Goal: Task Accomplishment & Management: Use online tool/utility

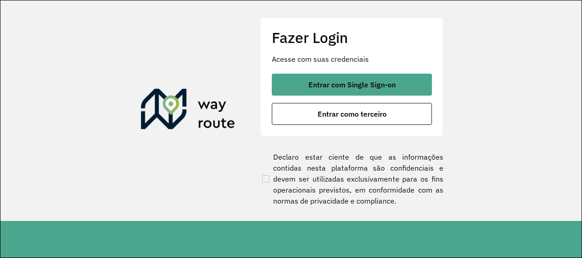
click at [352, 78] on button "Entrar com Single Sign-on" at bounding box center [352, 85] width 160 height 22
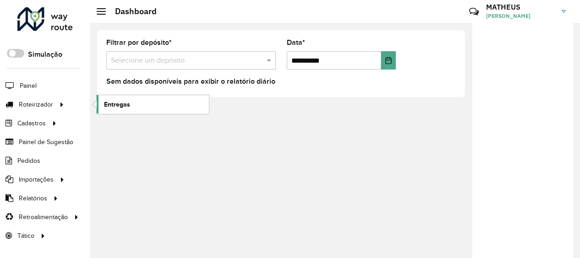
click at [116, 103] on span "Entregas" at bounding box center [117, 105] width 26 height 10
click at [17, 51] on span at bounding box center [15, 53] width 17 height 9
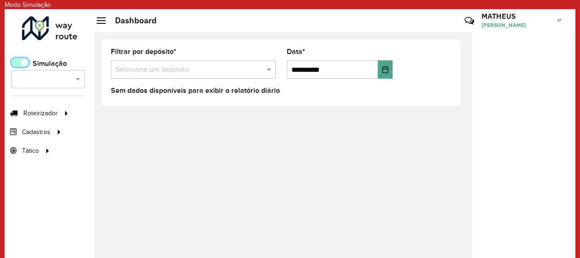
scroll to position [5, 3]
click at [113, 109] on span "Entregas" at bounding box center [122, 114] width 26 height 10
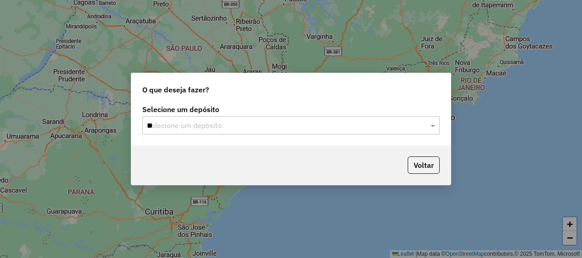
type input "***"
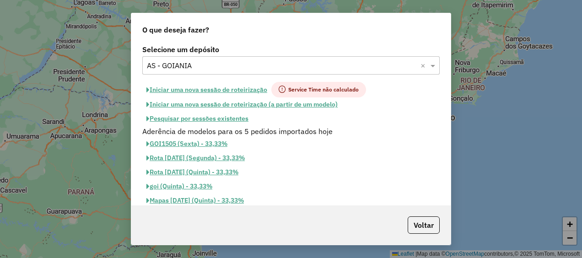
click at [202, 121] on button "Pesquisar por sessões existentes" at bounding box center [197, 119] width 110 height 14
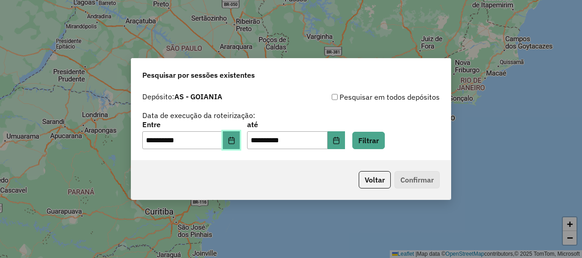
click at [240, 144] on button "Choose Date" at bounding box center [231, 140] width 17 height 18
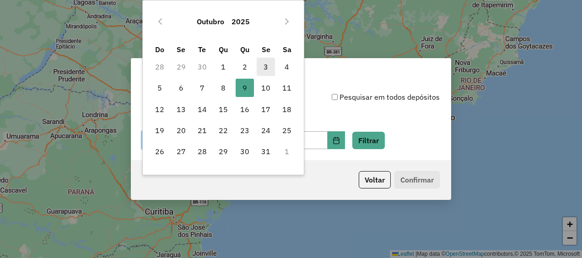
click at [267, 67] on span "3" at bounding box center [266, 67] width 18 height 18
type input "**********"
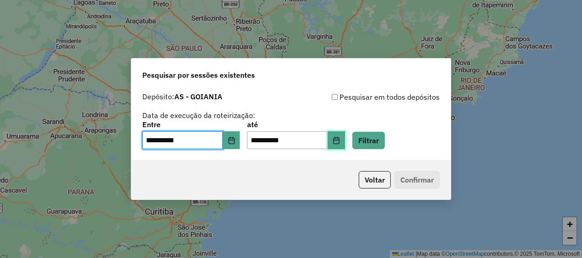
click at [339, 138] on icon "Choose Date" at bounding box center [336, 140] width 6 height 7
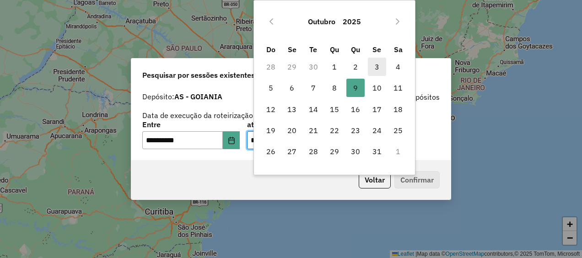
click at [377, 72] on span "3" at bounding box center [377, 67] width 18 height 18
type input "**********"
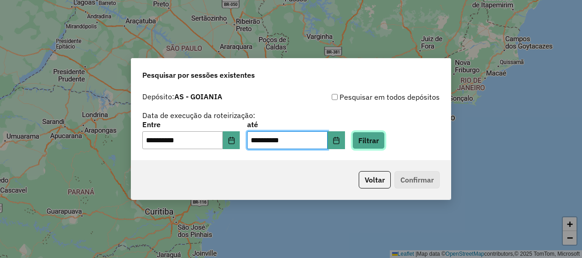
click at [382, 134] on button "Filtrar" at bounding box center [369, 140] width 33 height 17
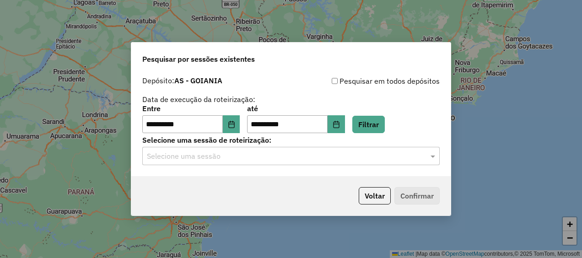
click at [251, 163] on div "Selecione uma sessão" at bounding box center [291, 156] width 298 height 18
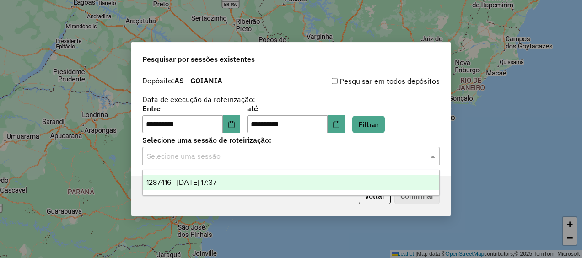
click at [246, 178] on div "1287416 - 03/10/2025 17:37" at bounding box center [291, 183] width 296 height 16
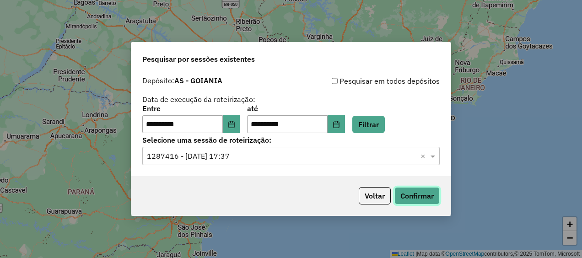
click at [433, 199] on button "Confirmar" at bounding box center [417, 195] width 45 height 17
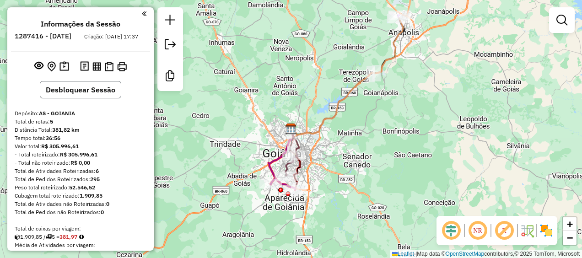
click at [88, 93] on button "Desbloquear Sessão" at bounding box center [81, 89] width 82 height 17
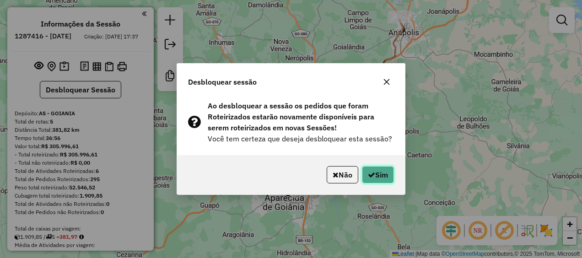
click at [379, 169] on button "Sim" at bounding box center [378, 174] width 32 height 17
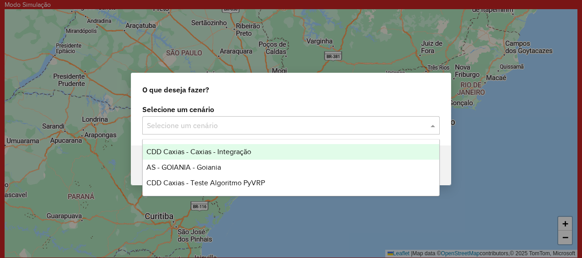
click at [262, 125] on input "text" at bounding box center [282, 125] width 270 height 11
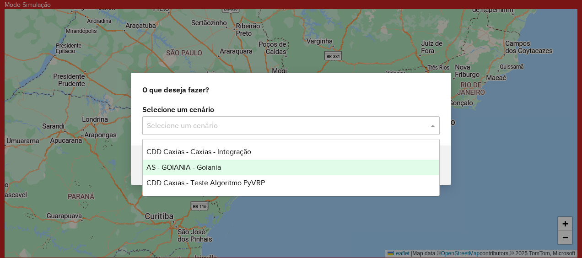
click at [208, 166] on span "AS - GOIANIA - Goiania" at bounding box center [184, 167] width 75 height 8
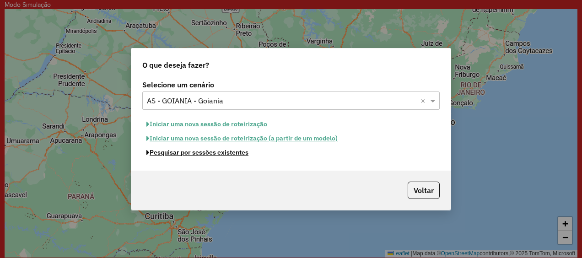
click at [207, 154] on button "Pesquisar por sessões existentes" at bounding box center [197, 153] width 110 height 14
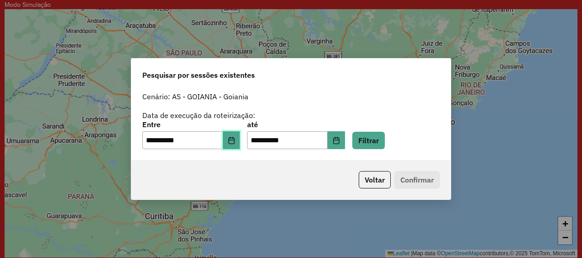
click at [232, 141] on button "Choose Date" at bounding box center [231, 140] width 17 height 18
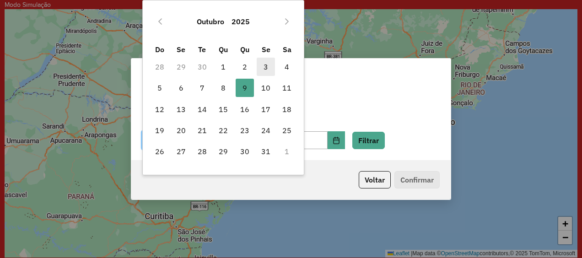
click at [268, 71] on span "3" at bounding box center [266, 67] width 18 height 18
type input "**********"
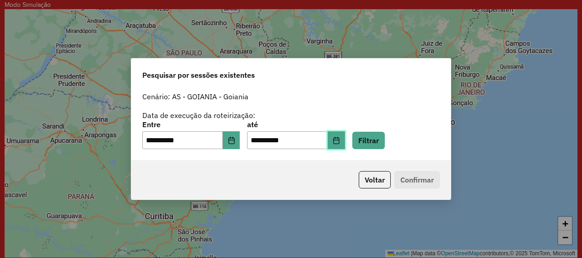
click at [340, 142] on icon "Choose Date" at bounding box center [336, 140] width 7 height 7
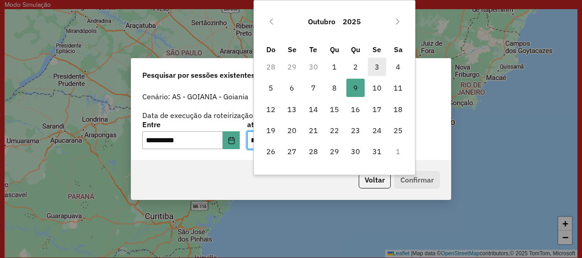
click at [372, 64] on span "3" at bounding box center [377, 67] width 18 height 18
type input "**********"
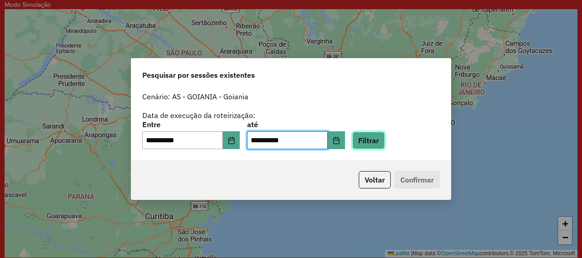
click at [374, 138] on button "Filtrar" at bounding box center [369, 140] width 33 height 17
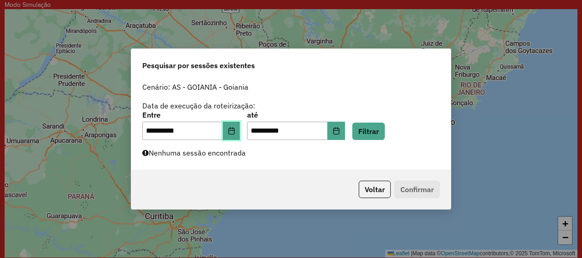
click at [234, 129] on button "Choose Date" at bounding box center [231, 131] width 17 height 18
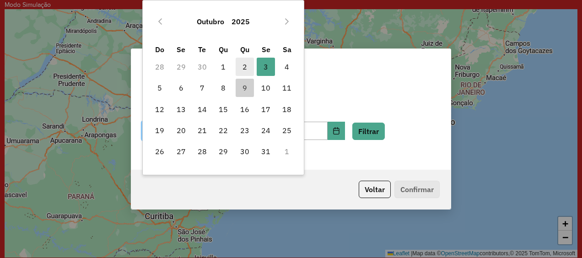
click at [246, 70] on span "2" at bounding box center [245, 67] width 18 height 18
type input "**********"
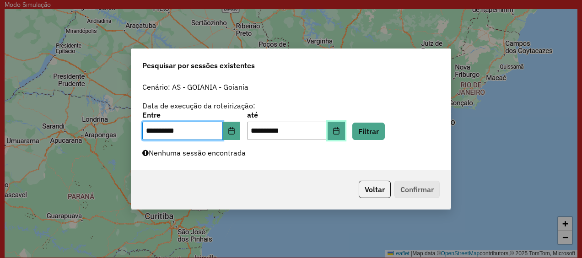
click at [344, 134] on button "Choose Date" at bounding box center [336, 131] width 17 height 18
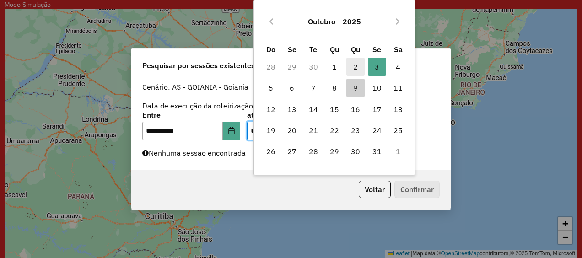
click at [363, 63] on span "2" at bounding box center [356, 67] width 18 height 18
type input "**********"
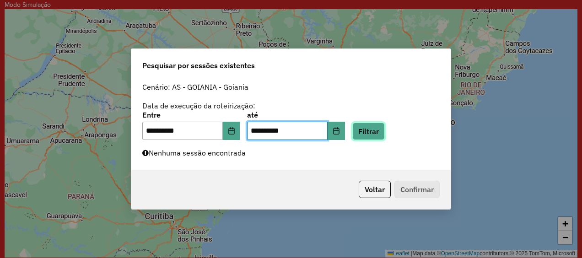
click at [377, 127] on button "Filtrar" at bounding box center [369, 131] width 33 height 17
click at [360, 187] on button "Voltar" at bounding box center [375, 189] width 32 height 17
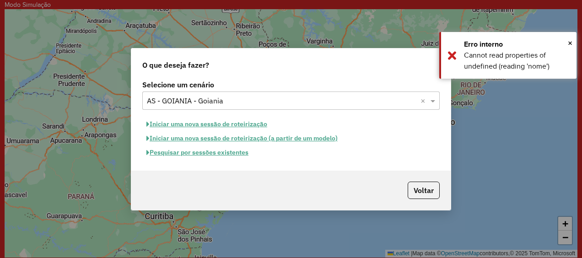
click at [183, 129] on button "Iniciar uma nova sessão de roteirização" at bounding box center [206, 124] width 129 height 14
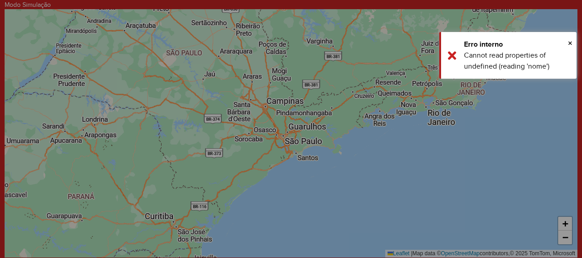
select select "*"
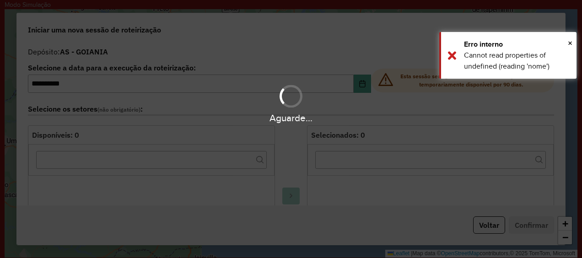
click at [190, 125] on div "Aguarde..." at bounding box center [291, 129] width 582 height 258
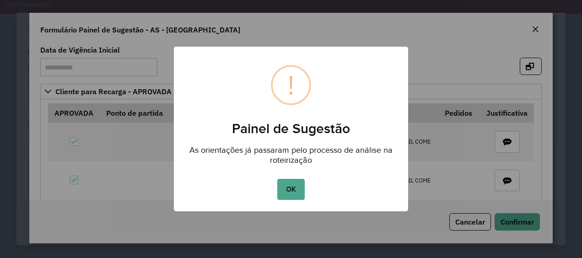
click at [414, 86] on div "× ! Painel de Sugestão As orientações já passaram pelo processo de análise na r…" at bounding box center [291, 129] width 582 height 258
click at [299, 189] on button "OK" at bounding box center [291, 189] width 27 height 21
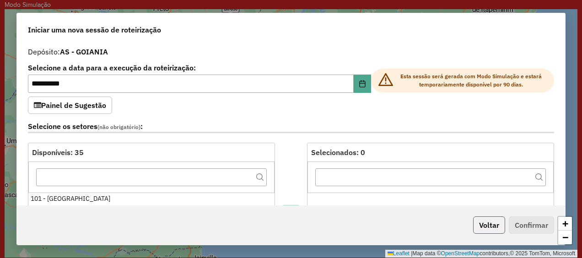
click at [493, 228] on button "Voltar" at bounding box center [490, 225] width 32 height 17
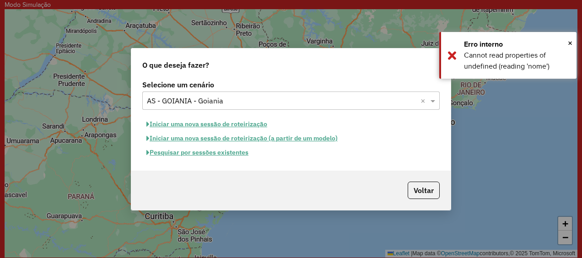
click at [250, 122] on button "Iniciar uma nova sessão de roteirização" at bounding box center [206, 124] width 129 height 14
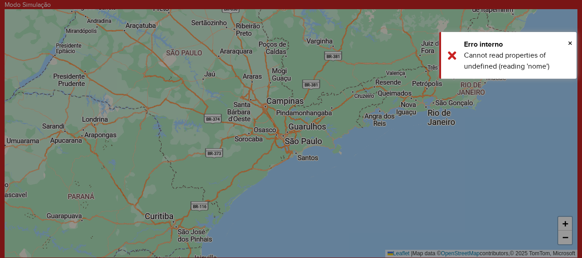
select select "*"
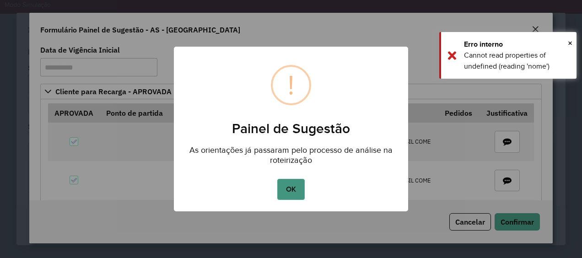
click at [296, 189] on button "OK" at bounding box center [291, 189] width 27 height 21
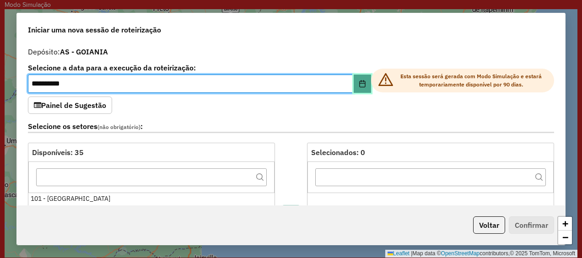
click at [360, 83] on icon "Choose Date" at bounding box center [362, 83] width 6 height 7
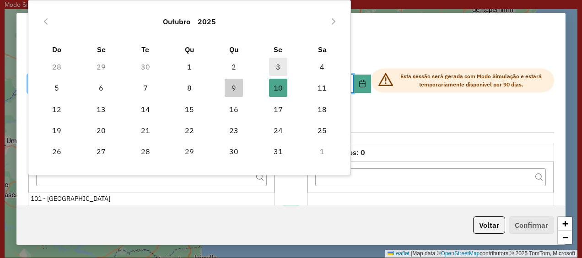
click at [273, 65] on span "3" at bounding box center [278, 67] width 18 height 18
type input "**********"
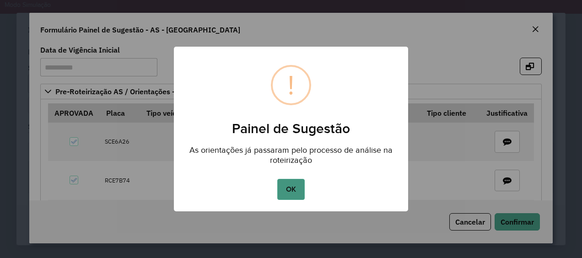
click at [288, 194] on button "OK" at bounding box center [291, 189] width 27 height 21
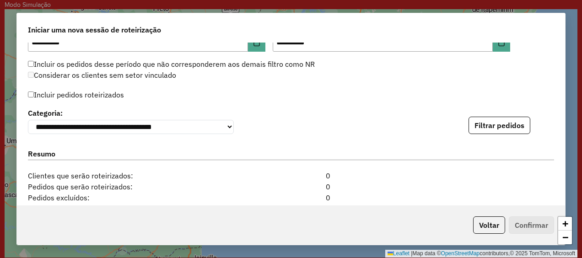
scroll to position [893, 0]
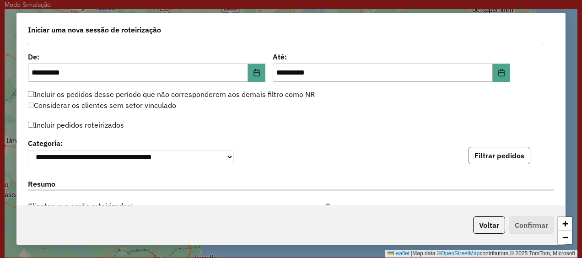
click at [480, 153] on button "Filtrar pedidos" at bounding box center [500, 155] width 62 height 17
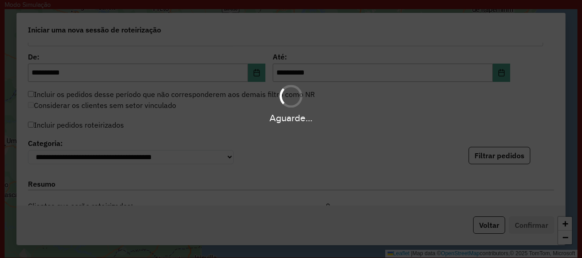
click at [247, 69] on div "Aguarde..." at bounding box center [291, 129] width 582 height 258
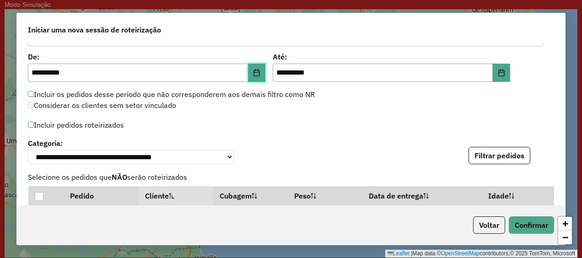
click at [248, 69] on button "Choose Date" at bounding box center [256, 73] width 17 height 18
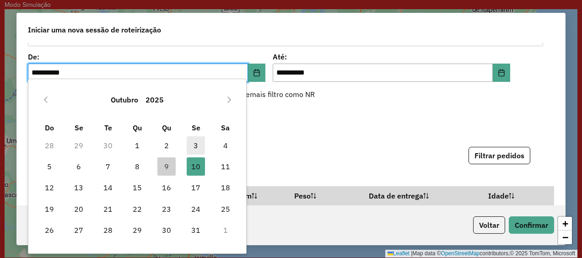
click at [198, 146] on span "3" at bounding box center [196, 145] width 18 height 18
type input "**********"
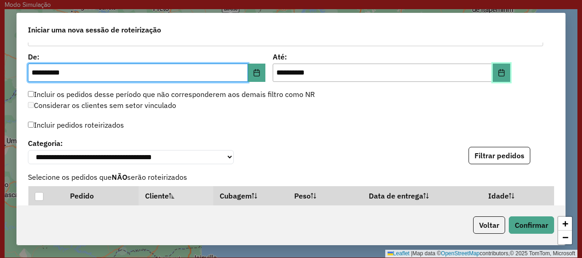
click at [495, 77] on button "Choose Date" at bounding box center [501, 73] width 17 height 18
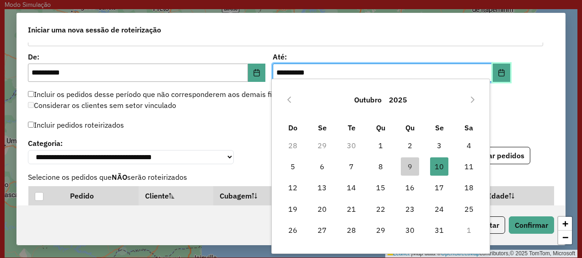
click at [500, 73] on icon "Choose Date" at bounding box center [502, 72] width 6 height 7
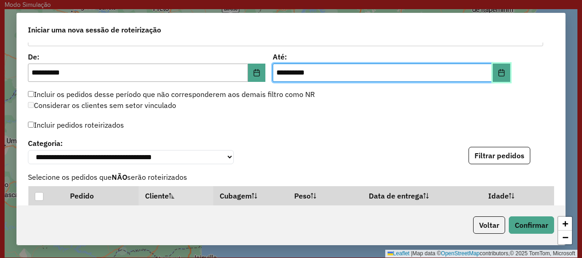
click at [500, 73] on icon "Choose Date" at bounding box center [502, 72] width 6 height 7
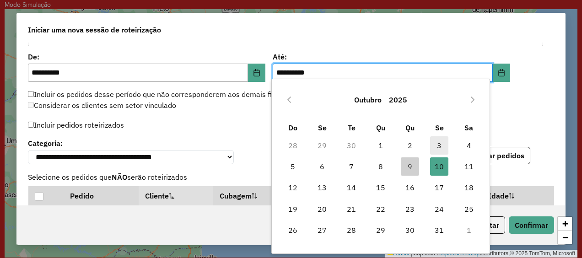
click at [439, 144] on span "3" at bounding box center [439, 145] width 18 height 18
type input "**********"
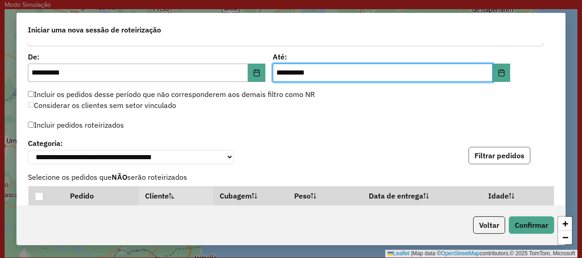
click at [480, 150] on button "Filtrar pedidos" at bounding box center [500, 155] width 62 height 17
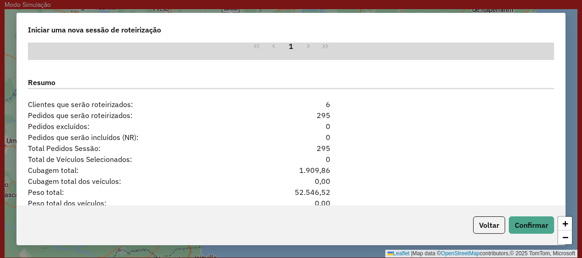
scroll to position [1194, 0]
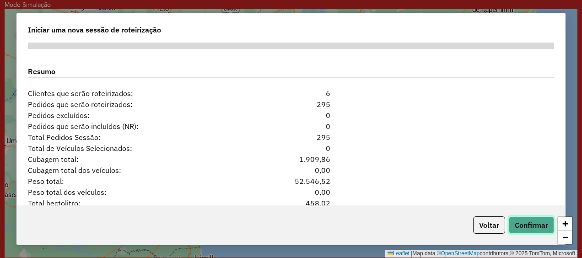
click at [516, 222] on button "Confirmar" at bounding box center [531, 225] width 45 height 17
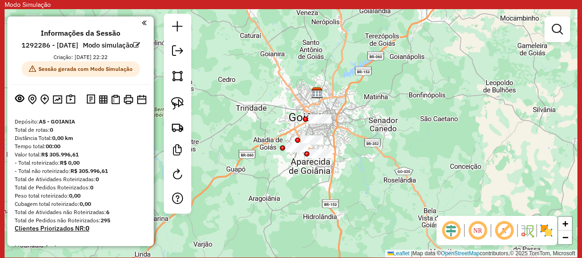
drag, startPoint x: 250, startPoint y: 148, endPoint x: 278, endPoint y: 103, distance: 52.6
click at [278, 103] on div "Janela de atendimento Grade de atendimento Capacidade Transportadoras Veículos …" at bounding box center [291, 133] width 573 height 249
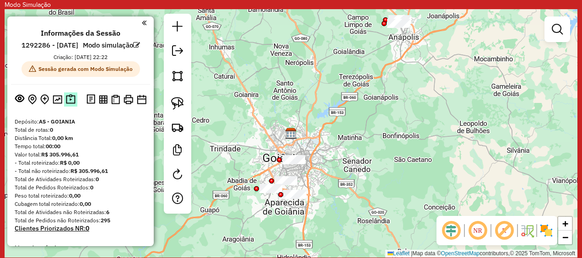
click at [70, 105] on img at bounding box center [71, 99] width 10 height 11
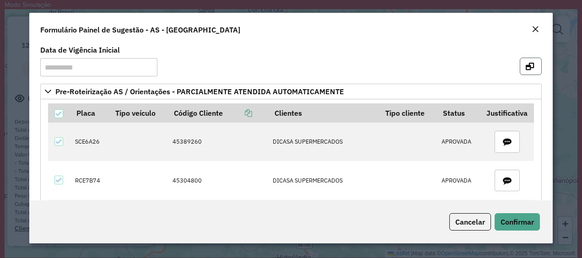
click at [528, 65] on icon "button" at bounding box center [530, 66] width 8 height 7
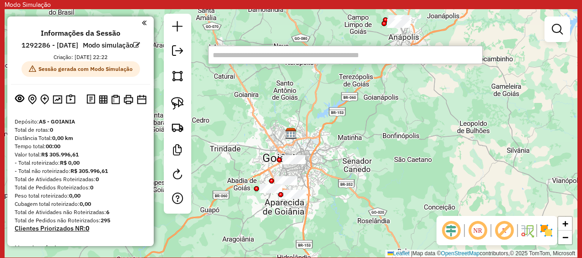
click at [264, 54] on input "text" at bounding box center [345, 55] width 275 height 18
click at [266, 60] on input "text" at bounding box center [345, 55] width 275 height 18
click at [266, 57] on input "text" at bounding box center [345, 55] width 275 height 18
click at [245, 57] on input "text" at bounding box center [345, 55] width 275 height 18
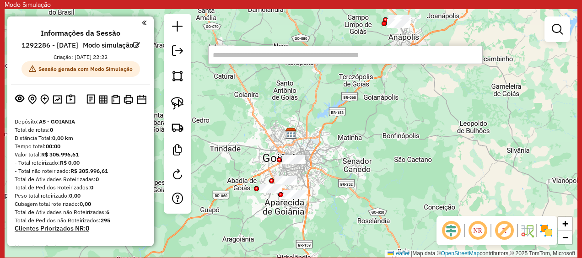
click at [279, 59] on input "text" at bounding box center [345, 55] width 275 height 18
paste input "********"
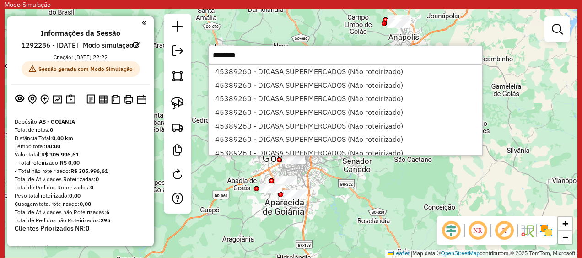
click at [272, 56] on input "********" at bounding box center [345, 55] width 275 height 18
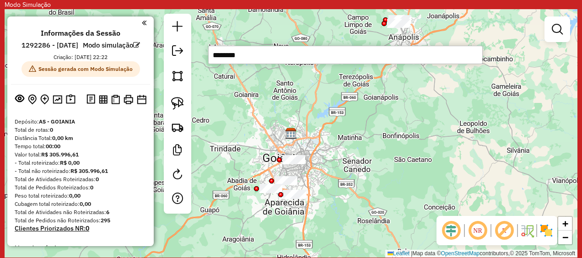
click at [269, 52] on input "********" at bounding box center [345, 55] width 275 height 18
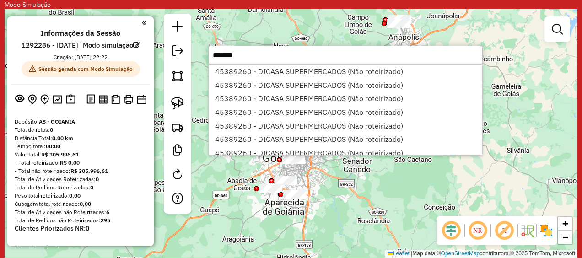
type input "********"
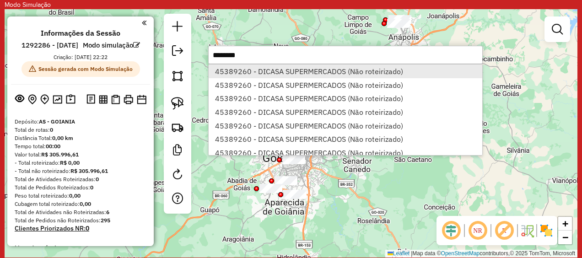
click at [278, 70] on li "45389260 - DICASA SUPERMERCADOS (Não roteirizado)" at bounding box center [346, 72] width 274 height 14
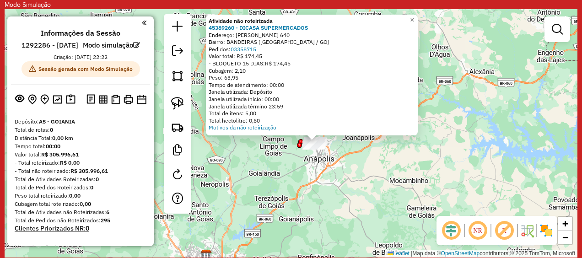
drag, startPoint x: 352, startPoint y: 154, endPoint x: 376, endPoint y: 162, distance: 25.6
click at [376, 162] on div "Atividade não roteirizada 45389260 - DICASA SUPERMERCADOS Endereço: MARCIO PEDR…" at bounding box center [291, 133] width 573 height 249
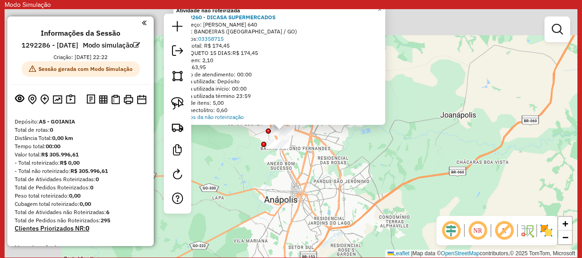
drag, startPoint x: 251, startPoint y: 134, endPoint x: 353, endPoint y: 186, distance: 114.3
click at [370, 211] on div "Atividade não roteirizada 45389260 - DICASA SUPERMERCADOS Endereço: MARCIO PEDR…" at bounding box center [291, 133] width 573 height 249
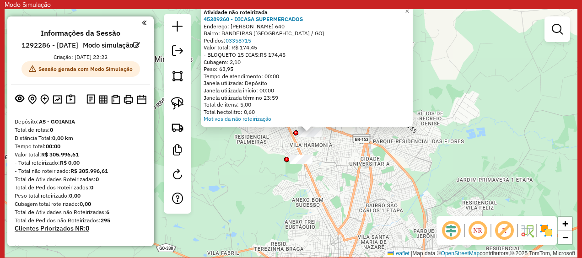
drag, startPoint x: 272, startPoint y: 146, endPoint x: 335, endPoint y: 184, distance: 73.7
click at [335, 184] on div "Atividade não roteirizada 45389260 - DICASA SUPERMERCADOS Endereço: MARCIO PEDR…" at bounding box center [291, 133] width 573 height 249
click at [176, 103] on img at bounding box center [177, 103] width 13 height 13
drag, startPoint x: 293, startPoint y: 136, endPoint x: 337, endPoint y: 123, distance: 46.7
click at [337, 123] on div "Atividade não roteirizada 45389260 - DICASA SUPERMERCADOS Endereço: MARCIO PEDR…" at bounding box center [291, 133] width 573 height 249
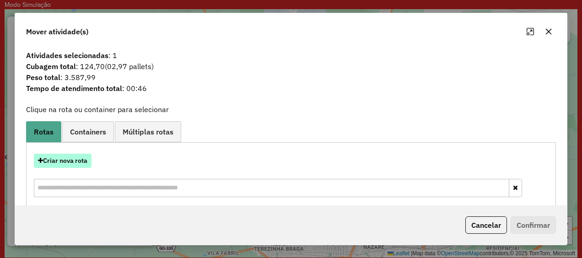
click at [59, 158] on button "Criar nova rota" at bounding box center [63, 161] width 58 height 14
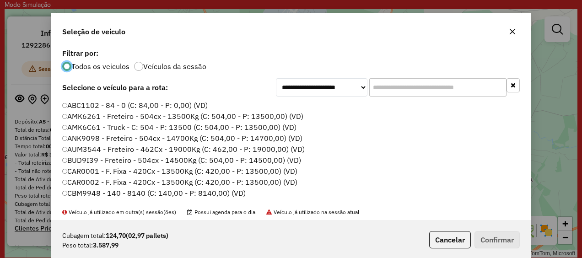
scroll to position [5, 3]
click at [388, 87] on input "text" at bounding box center [438, 87] width 137 height 18
paste input "********"
type input "********"
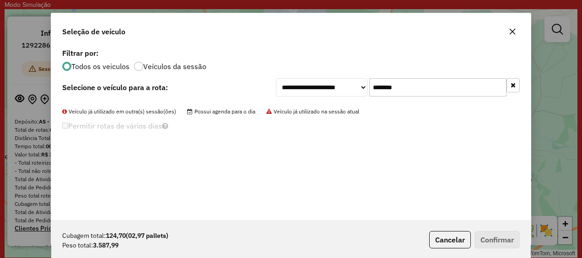
click at [406, 90] on input "********" at bounding box center [438, 87] width 137 height 18
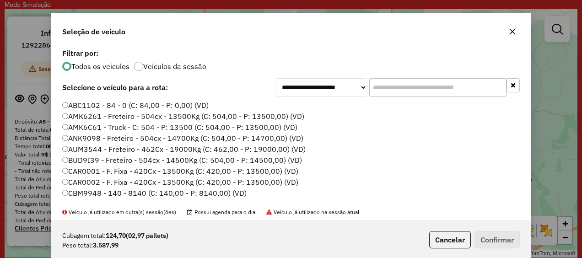
paste input "*******"
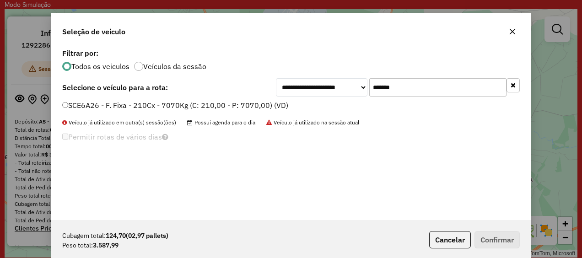
type input "*******"
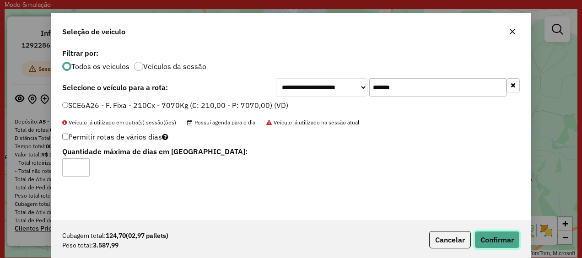
click at [497, 238] on button "Confirmar" at bounding box center [497, 239] width 45 height 17
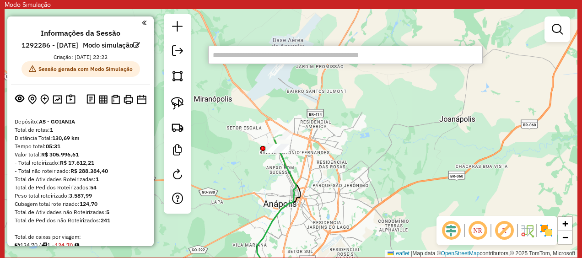
click at [290, 57] on input "text" at bounding box center [345, 55] width 275 height 18
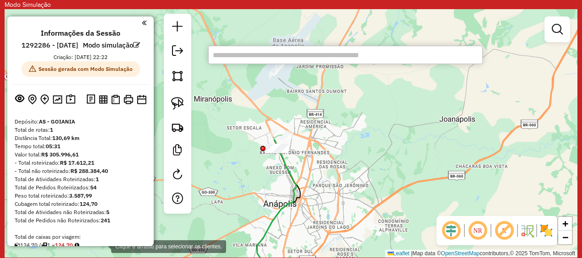
click at [290, 56] on input "text" at bounding box center [345, 55] width 275 height 18
paste input "********"
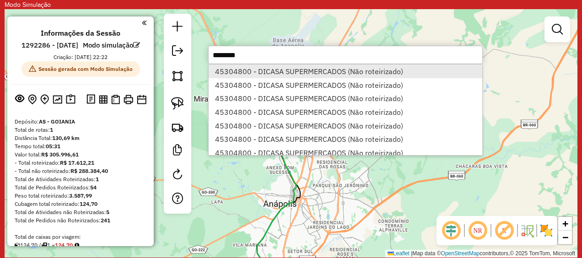
type input "********"
click at [279, 68] on li "45304800 - DICASA SUPERMERCADOS (Não roteirizado)" at bounding box center [346, 72] width 274 height 14
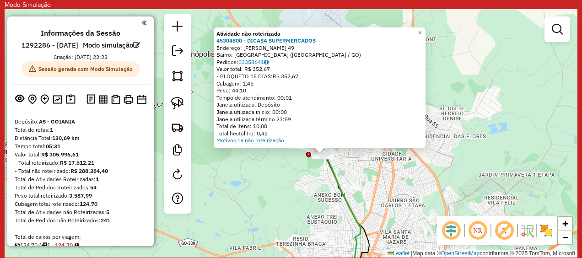
drag, startPoint x: 284, startPoint y: 146, endPoint x: 266, endPoint y: 177, distance: 36.8
click at [274, 187] on div "Atividade não roteirizada 45304800 - DICASA SUPERMERCADOS Endereço: FERNANDO CO…" at bounding box center [291, 133] width 573 height 249
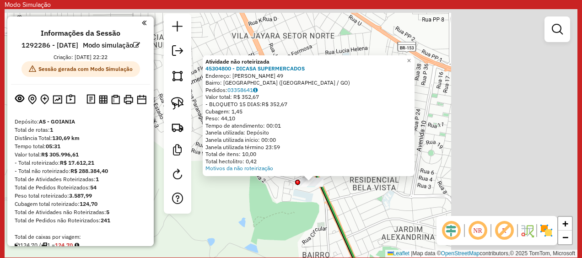
drag, startPoint x: 354, startPoint y: 141, endPoint x: 282, endPoint y: 206, distance: 96.3
click at [274, 221] on div "Atividade não roteirizada 45304800 - DICASA SUPERMERCADOS Endereço: FERNANDO CO…" at bounding box center [291, 133] width 573 height 249
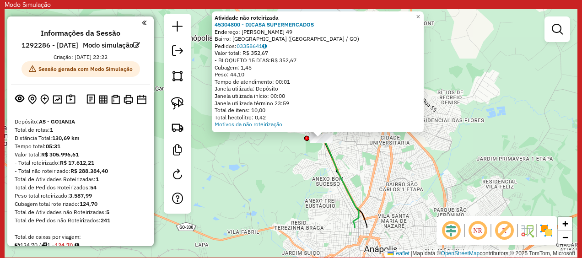
drag, startPoint x: 235, startPoint y: 210, endPoint x: 273, endPoint y: 155, distance: 67.2
click at [273, 155] on div "Atividade não roteirizada 45304800 - DICASA SUPERMERCADOS Endereço: FERNANDO CO…" at bounding box center [291, 133] width 573 height 249
click at [175, 123] on img at bounding box center [177, 127] width 13 height 13
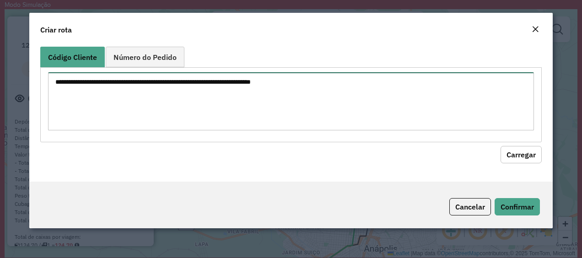
click at [132, 93] on textarea at bounding box center [291, 101] width 487 height 58
paste textarea "********"
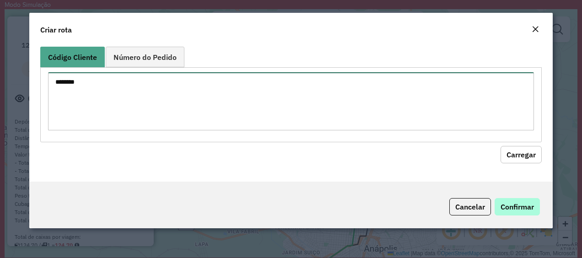
type textarea "********"
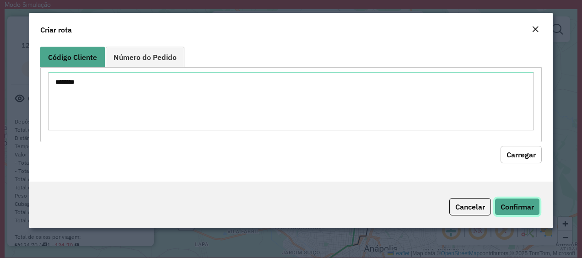
click at [521, 207] on button "Confirmar" at bounding box center [517, 206] width 45 height 17
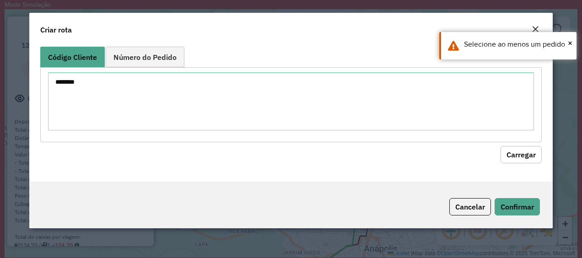
click at [518, 149] on button "Carregar" at bounding box center [521, 154] width 41 height 17
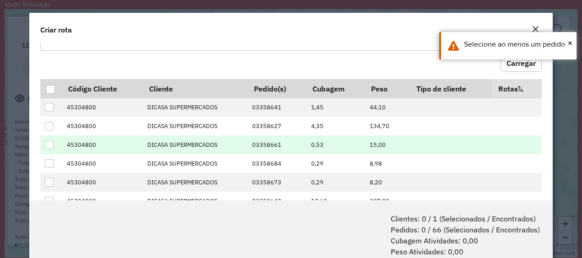
scroll to position [137, 0]
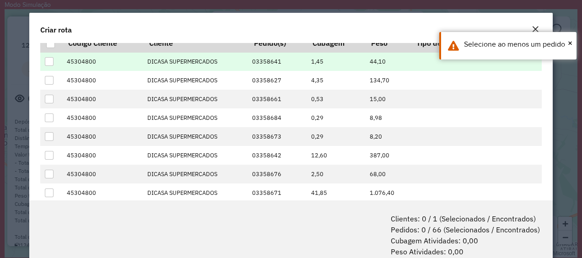
click at [45, 60] on div at bounding box center [49, 61] width 9 height 9
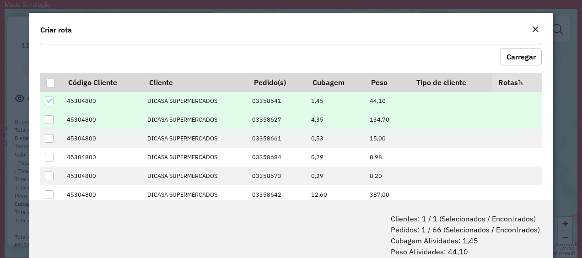
scroll to position [92, 0]
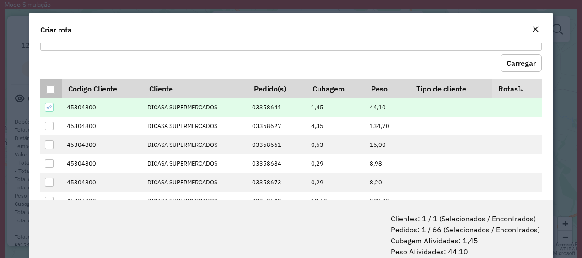
click at [53, 86] on div at bounding box center [50, 89] width 9 height 9
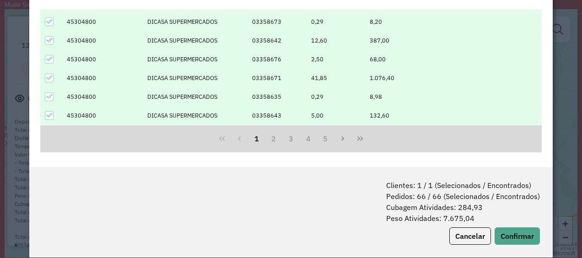
scroll to position [45, 0]
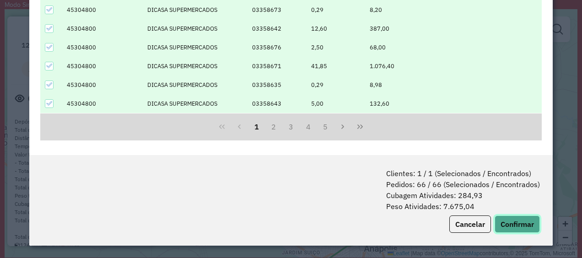
click at [508, 218] on button "Confirmar" at bounding box center [517, 224] width 45 height 17
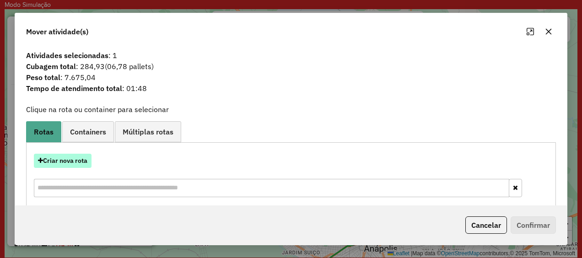
click at [60, 161] on button "Criar nova rota" at bounding box center [63, 161] width 58 height 14
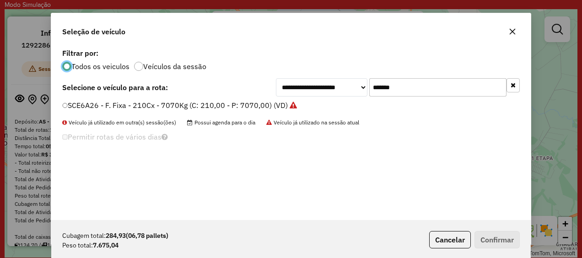
scroll to position [5, 3]
click at [443, 93] on input "*******" at bounding box center [438, 87] width 137 height 18
paste input "text"
type input "*******"
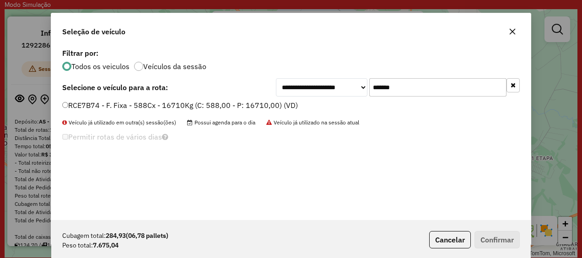
click at [446, 142] on div "Permitir rotas de vários dias" at bounding box center [291, 140] width 469 height 18
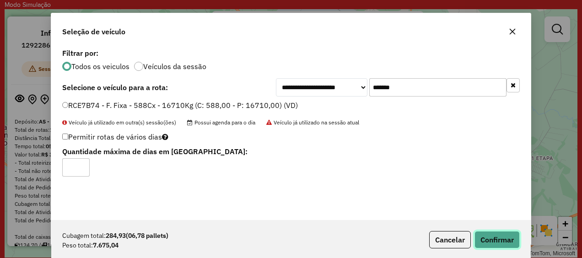
click at [508, 239] on button "Confirmar" at bounding box center [497, 239] width 45 height 17
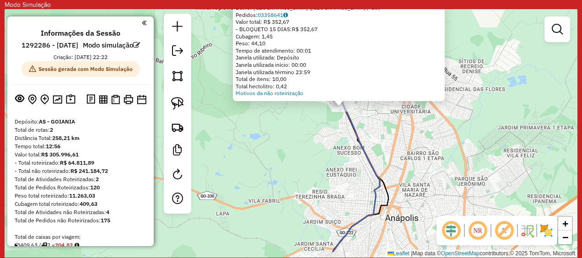
drag, startPoint x: 265, startPoint y: 185, endPoint x: 286, endPoint y: 155, distance: 37.2
click at [286, 155] on div "Atividade não roteirizada 45304800 - DICASA SUPERMERCADOS Endereço: FERNANDO CO…" at bounding box center [291, 133] width 573 height 249
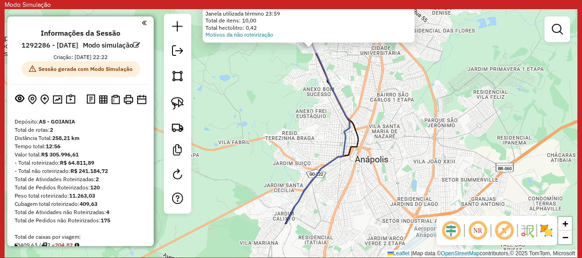
drag, startPoint x: 340, startPoint y: 179, endPoint x: 321, endPoint y: 133, distance: 49.1
click at [312, 124] on div "Atividade não roteirizada 45304800 - DICASA SUPERMERCADOS Endereço: FERNANDO CO…" at bounding box center [291, 133] width 573 height 249
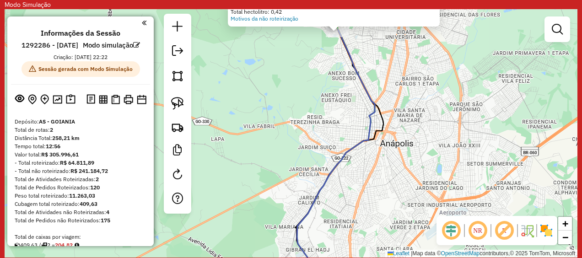
drag, startPoint x: 275, startPoint y: 157, endPoint x: 297, endPoint y: 136, distance: 31.1
click at [297, 136] on div "Atividade não roteirizada 45304800 - DICASA SUPERMERCADOS Endereço: FERNANDO CO…" at bounding box center [291, 133] width 573 height 249
click at [451, 237] on em at bounding box center [452, 231] width 22 height 22
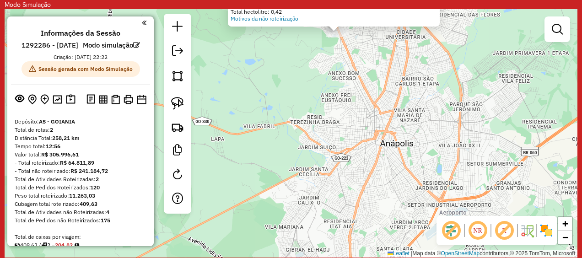
click at [451, 237] on em at bounding box center [452, 231] width 22 height 22
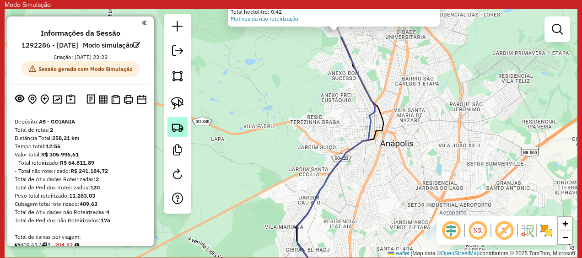
click at [180, 128] on img at bounding box center [177, 127] width 13 height 13
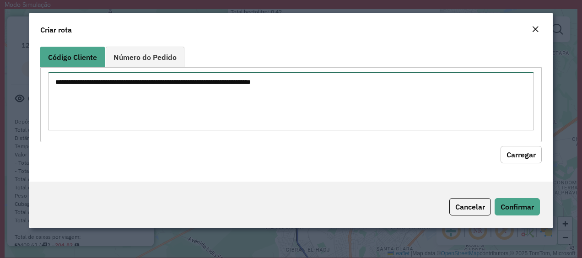
click at [119, 88] on textarea at bounding box center [291, 101] width 487 height 58
paste textarea "********"
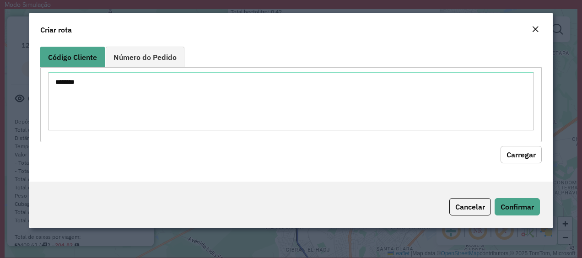
click at [522, 156] on button "Carregar" at bounding box center [521, 154] width 41 height 17
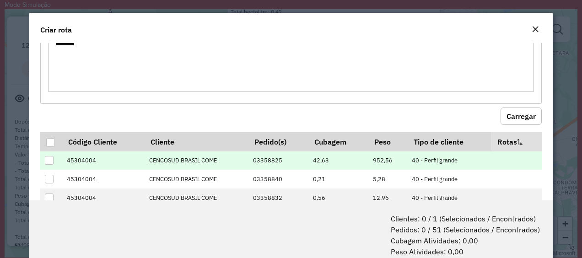
scroll to position [46, 0]
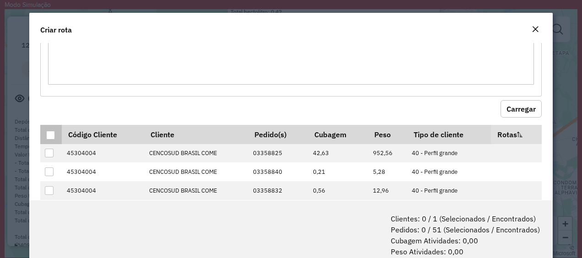
click at [50, 133] on div at bounding box center [50, 135] width 9 height 9
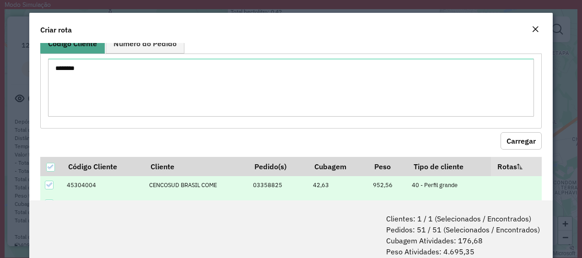
scroll to position [0, 0]
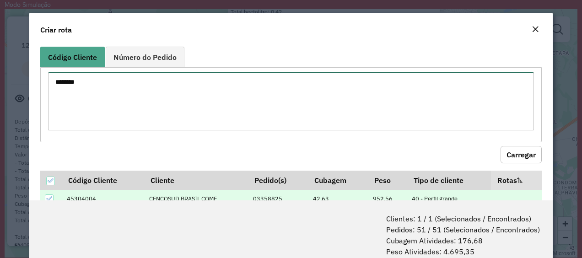
click at [152, 84] on textarea "********" at bounding box center [291, 101] width 487 height 58
click at [118, 102] on textarea "********" at bounding box center [291, 101] width 487 height 58
paste textarea "*********"
type textarea "**********"
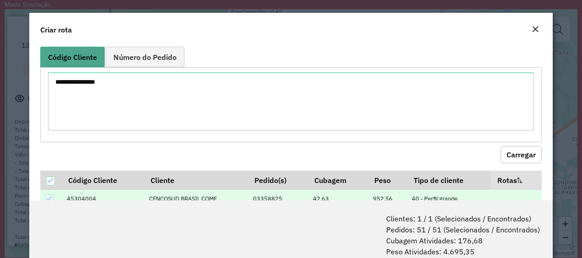
click at [524, 156] on button "Carregar" at bounding box center [521, 154] width 41 height 17
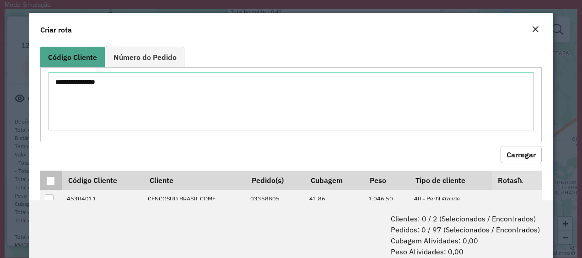
click at [49, 179] on div at bounding box center [50, 181] width 9 height 9
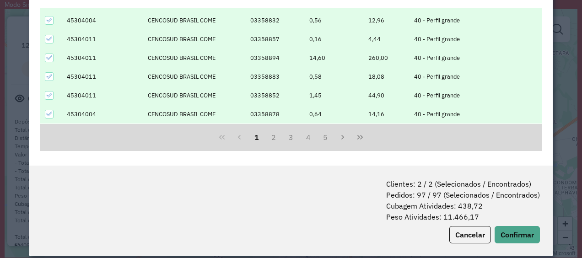
scroll to position [45, 0]
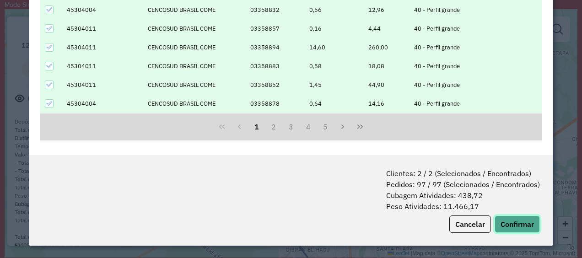
click at [517, 224] on button "Confirmar" at bounding box center [517, 224] width 45 height 17
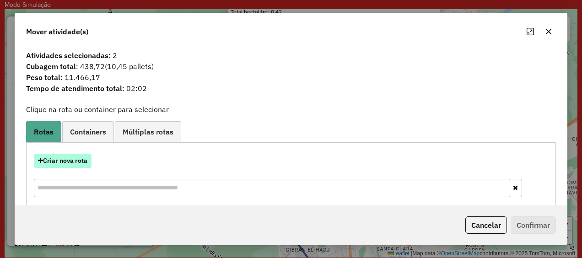
click at [48, 158] on button "Criar nova rota" at bounding box center [63, 161] width 58 height 14
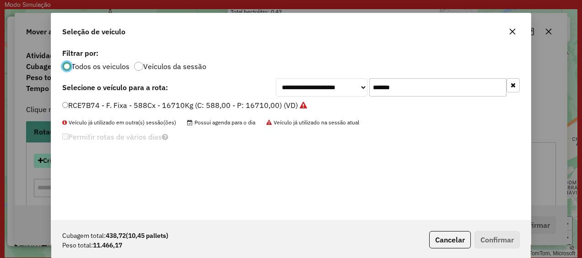
scroll to position [5, 3]
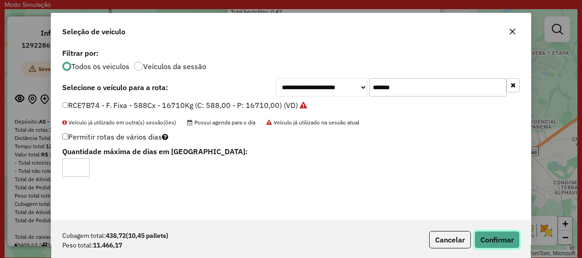
click at [504, 240] on button "Confirmar" at bounding box center [497, 239] width 45 height 17
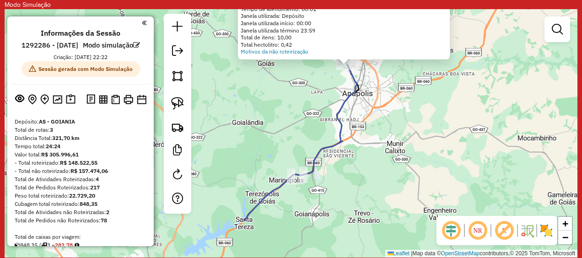
drag, startPoint x: 278, startPoint y: 187, endPoint x: 296, endPoint y: 125, distance: 64.6
click at [296, 125] on div "Atividade não roteirizada 45304800 - DICASA SUPERMERCADOS Endereço: FERNANDO CO…" at bounding box center [291, 133] width 573 height 249
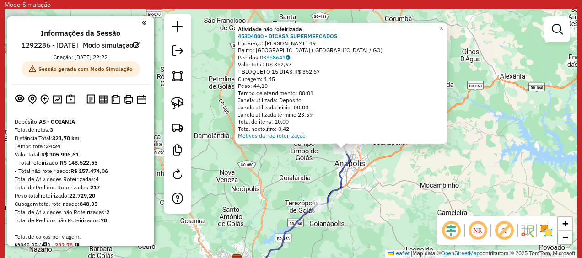
drag, startPoint x: 275, startPoint y: 147, endPoint x: 266, endPoint y: 214, distance: 67.5
click at [266, 214] on div "Atividade não roteirizada 45304800 - DICASA SUPERMERCADOS Endereço: FERNANDO CO…" at bounding box center [291, 133] width 573 height 249
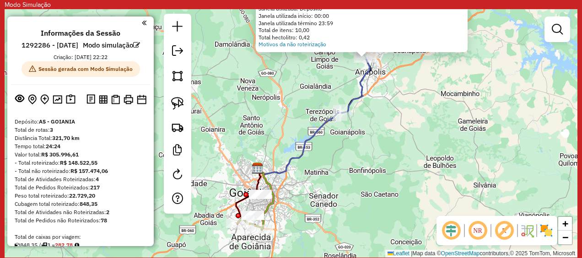
drag, startPoint x: 334, startPoint y: 140, endPoint x: 369, endPoint y: 93, distance: 58.7
click at [369, 93] on icon at bounding box center [314, 116] width 114 height 117
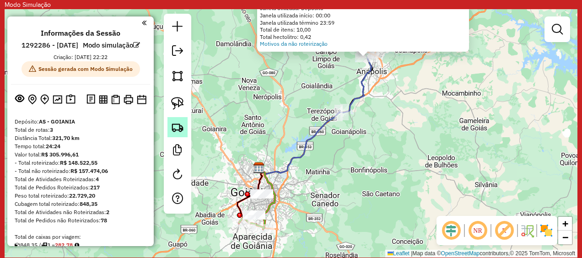
click at [178, 130] on img at bounding box center [177, 127] width 13 height 13
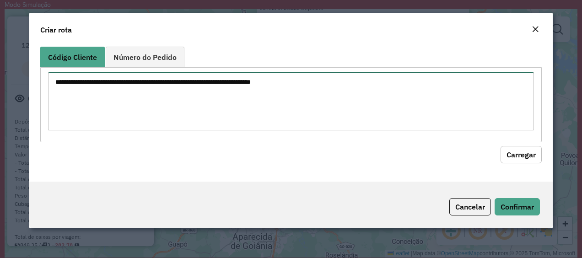
click at [102, 82] on textarea at bounding box center [291, 101] width 487 height 58
paste textarea "********"
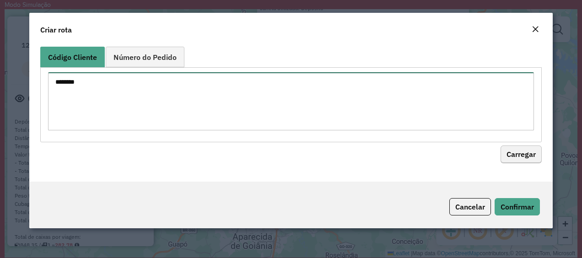
type textarea "********"
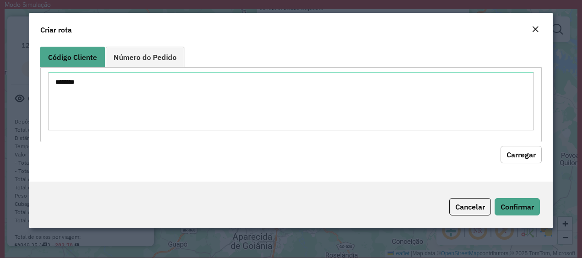
click at [517, 154] on button "Carregar" at bounding box center [521, 154] width 41 height 17
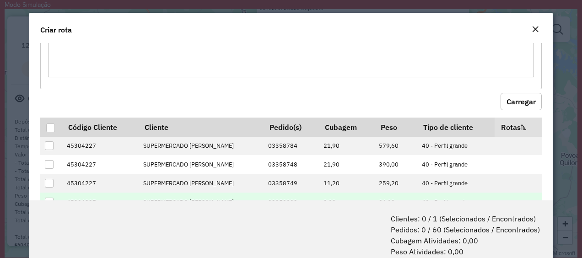
scroll to position [92, 0]
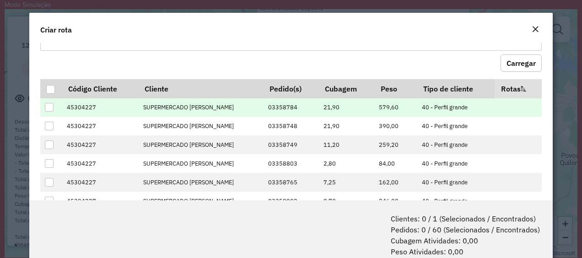
drag, startPoint x: 46, startPoint y: 88, endPoint x: 147, endPoint y: 103, distance: 101.8
click at [46, 88] on th at bounding box center [51, 88] width 22 height 19
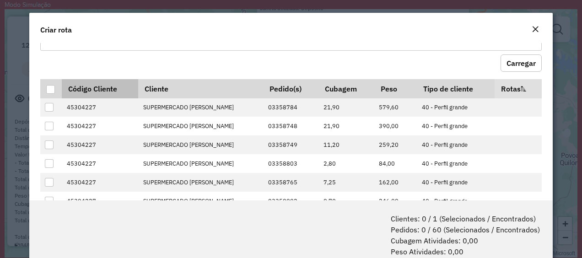
drag, startPoint x: 49, startPoint y: 90, endPoint x: 75, endPoint y: 89, distance: 25.7
click at [50, 91] on div at bounding box center [50, 89] width 9 height 9
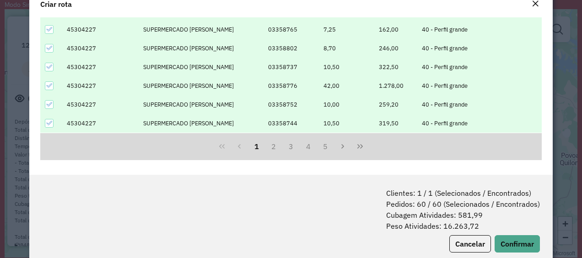
scroll to position [45, 0]
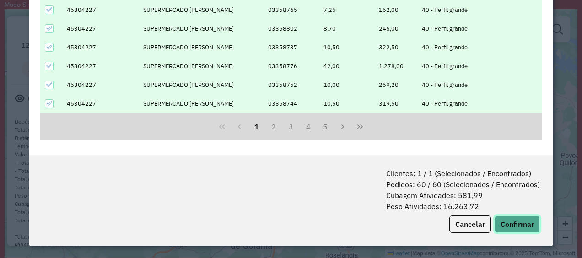
click at [511, 222] on button "Confirmar" at bounding box center [517, 224] width 45 height 17
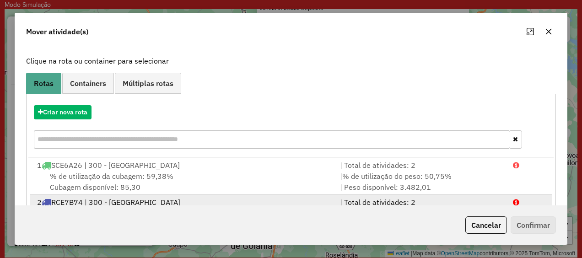
scroll to position [92, 0]
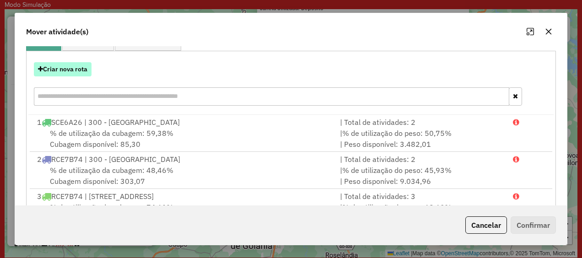
click at [78, 70] on button "Criar nova rota" at bounding box center [63, 69] width 58 height 14
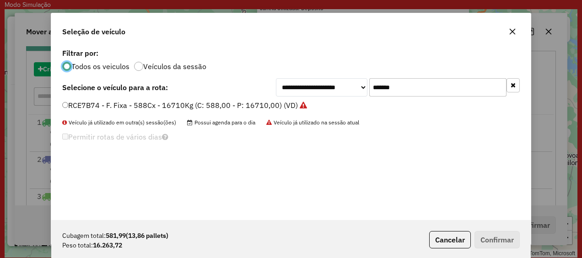
scroll to position [5, 3]
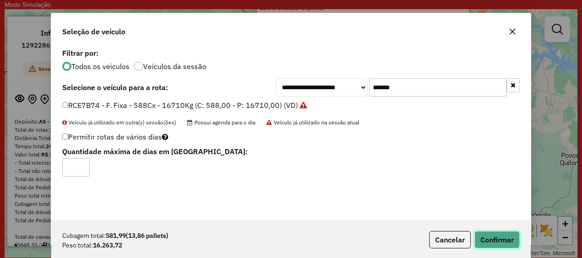
click at [512, 245] on button "Confirmar" at bounding box center [497, 239] width 45 height 17
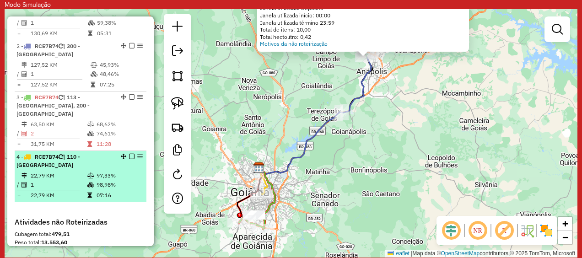
scroll to position [366, 0]
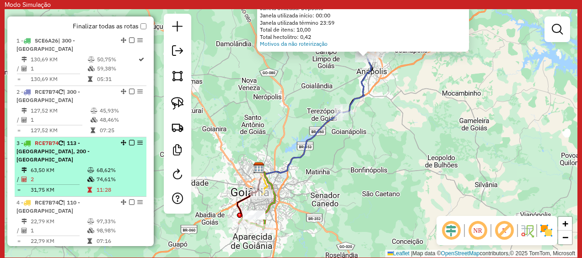
click at [130, 140] on em at bounding box center [131, 142] width 5 height 5
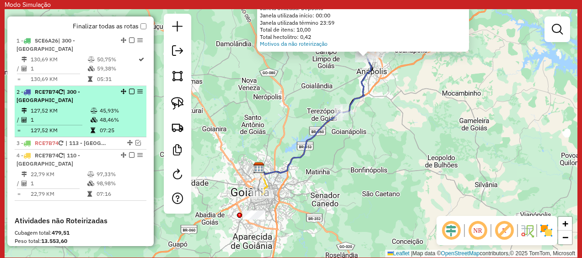
click at [130, 94] on em at bounding box center [131, 91] width 5 height 5
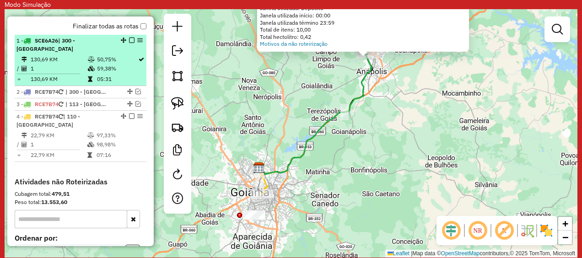
click at [129, 43] on em at bounding box center [131, 40] width 5 height 5
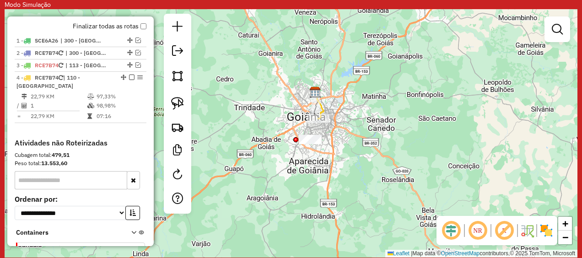
drag, startPoint x: 291, startPoint y: 161, endPoint x: 349, endPoint y: 88, distance: 92.9
click at [349, 88] on div "Atividade não roteirizada 45304800 - DICASA SUPERMERCADOS Endereço: FERNANDO CO…" at bounding box center [291, 133] width 573 height 249
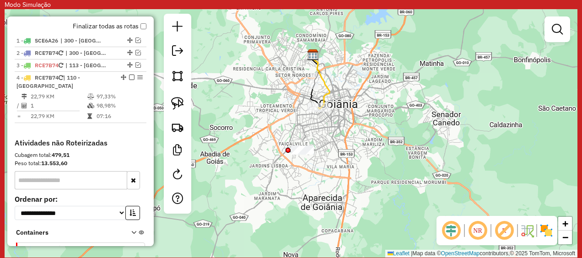
drag, startPoint x: 301, startPoint y: 126, endPoint x: 277, endPoint y: 125, distance: 24.3
click at [277, 125] on div "Atividade não roteirizada 45304800 - DICASA SUPERMERCADOS Endereço: FERNANDO CO…" at bounding box center [291, 133] width 573 height 249
click at [180, 103] on img at bounding box center [177, 103] width 13 height 13
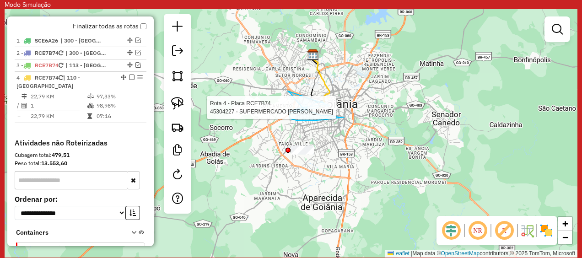
click at [330, 106] on div "Rota 4 - Placa RCE7B74 45304227 - SUPERMERCADO MOREIRA Atividade não roteirizad…" at bounding box center [291, 133] width 573 height 249
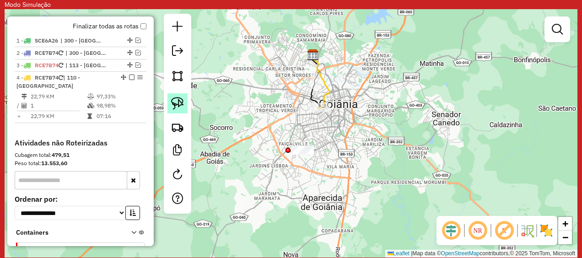
click at [180, 107] on img at bounding box center [177, 103] width 13 height 13
drag, startPoint x: 283, startPoint y: 99, endPoint x: 356, endPoint y: 109, distance: 73.4
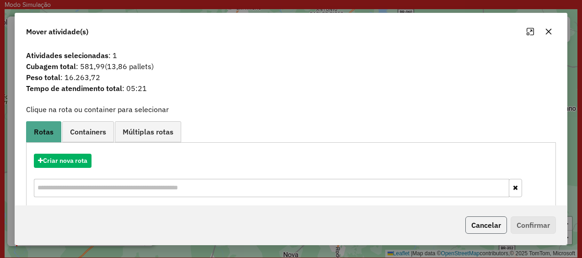
click at [490, 223] on button "Cancelar" at bounding box center [487, 225] width 42 height 17
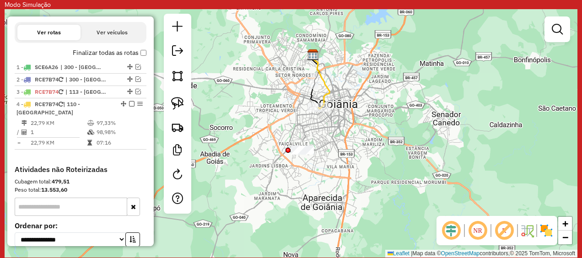
scroll to position [321, 0]
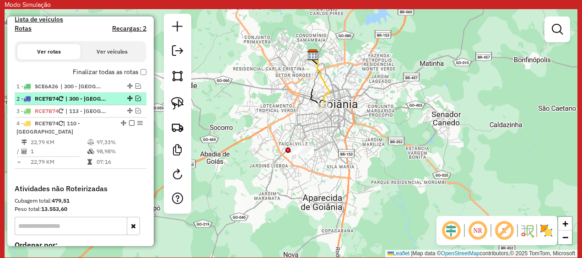
click at [136, 101] on em at bounding box center [138, 98] width 5 height 5
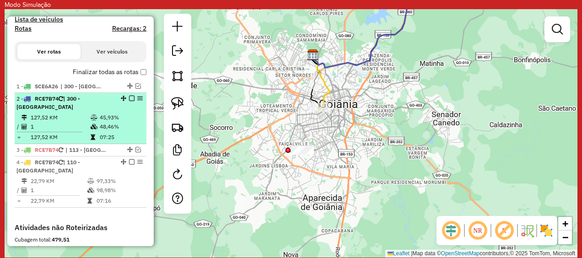
click at [129, 101] on em at bounding box center [131, 98] width 5 height 5
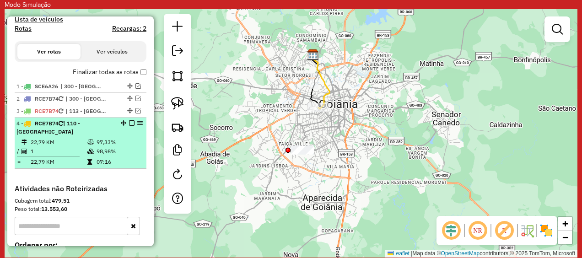
select select "**********"
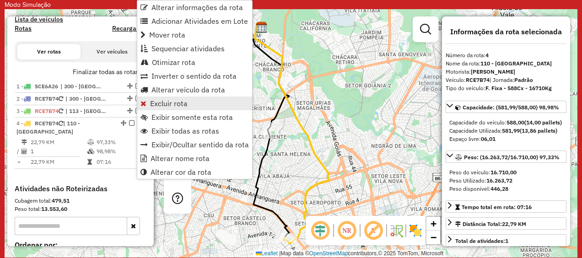
click at [164, 104] on span "Excluir rota" at bounding box center [169, 103] width 38 height 7
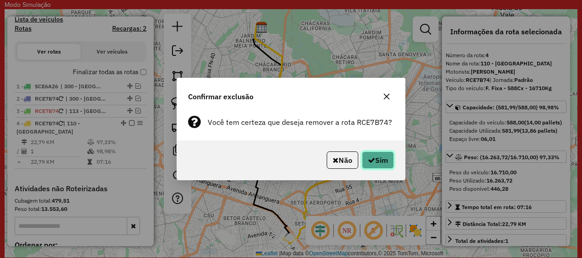
click at [392, 164] on button "Sim" at bounding box center [378, 160] width 32 height 17
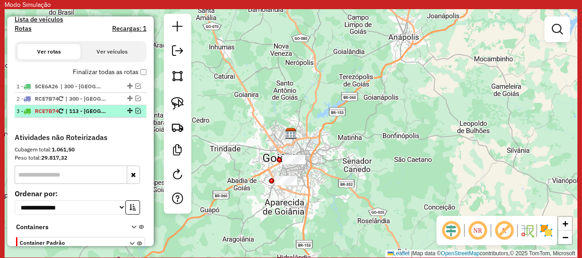
click at [88, 115] on span "| 113 - Jardim Gardenia, 200 - Morada dos Pássaros" at bounding box center [86, 111] width 42 height 8
select select "**********"
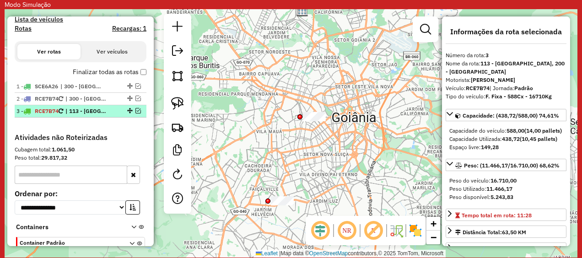
click at [136, 114] on em at bounding box center [138, 110] width 5 height 5
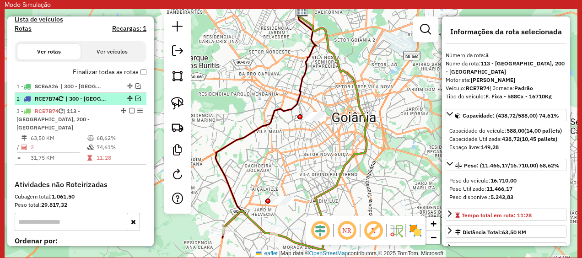
click at [137, 103] on div "2 - RCE7B74 | 300 - Anápolis" at bounding box center [80, 99] width 128 height 8
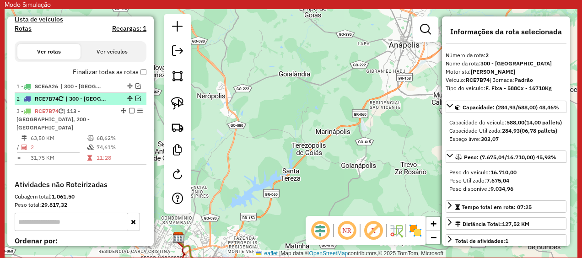
click at [136, 101] on em at bounding box center [138, 98] width 5 height 5
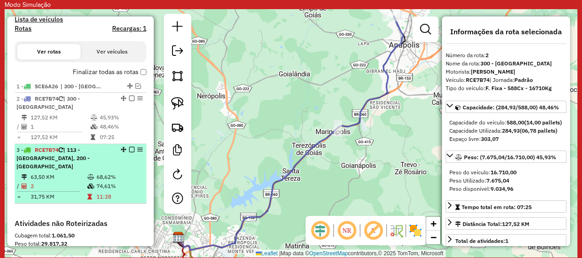
click at [129, 152] on em at bounding box center [131, 149] width 5 height 5
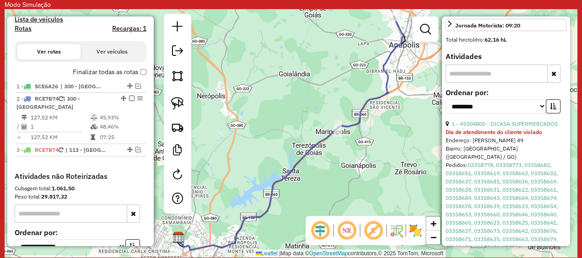
scroll to position [275, 0]
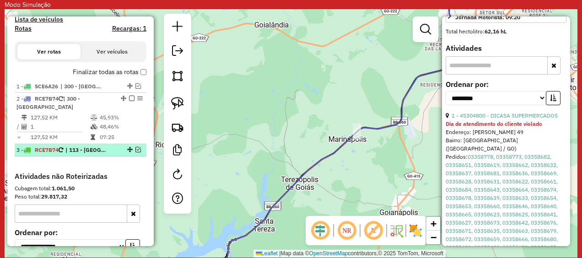
click at [104, 154] on span "| 113 - Jardim Gardenia, 200 - Morada dos Pássaros" at bounding box center [86, 150] width 42 height 8
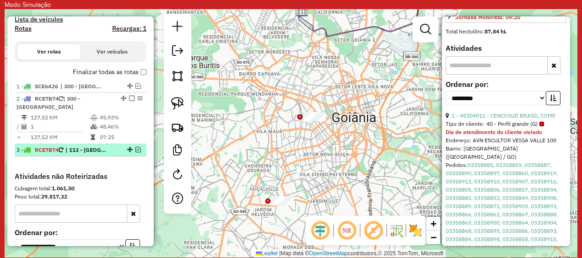
click at [136, 152] on em at bounding box center [138, 149] width 5 height 5
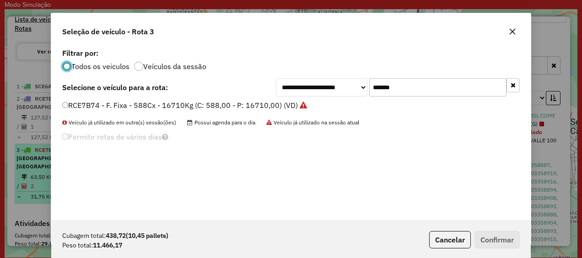
scroll to position [5, 3]
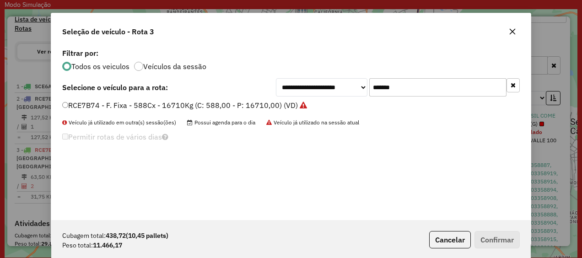
drag, startPoint x: 413, startPoint y: 90, endPoint x: 375, endPoint y: 97, distance: 38.2
click at [375, 97] on div "**********" at bounding box center [291, 133] width 480 height 174
paste input "text"
type input "*******"
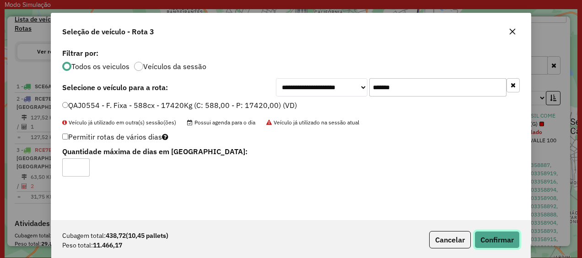
click at [495, 239] on button "Confirmar" at bounding box center [497, 239] width 45 height 17
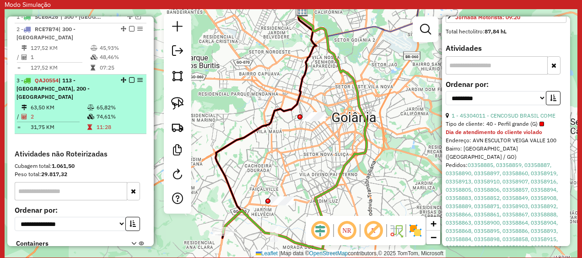
scroll to position [360, 0]
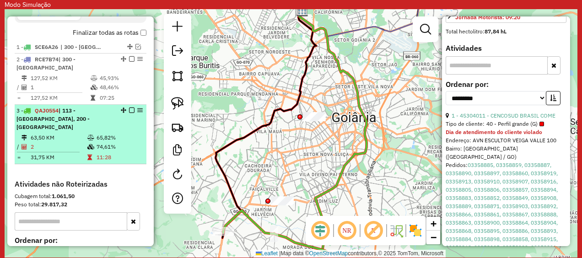
click at [129, 113] on em at bounding box center [131, 110] width 5 height 5
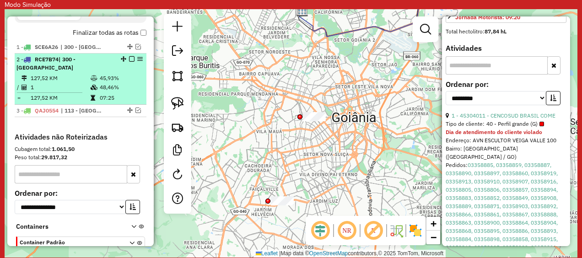
click at [129, 62] on em at bounding box center [131, 58] width 5 height 5
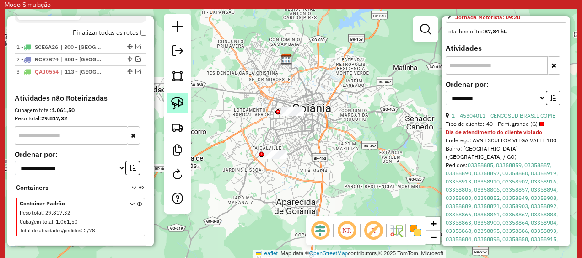
click at [180, 101] on img at bounding box center [177, 103] width 13 height 13
click at [476, 75] on input "text" at bounding box center [497, 65] width 102 height 18
click at [464, 75] on input "text" at bounding box center [497, 65] width 102 height 18
click at [510, 75] on input "text" at bounding box center [497, 65] width 102 height 18
click at [505, 75] on input "text" at bounding box center [497, 65] width 102 height 18
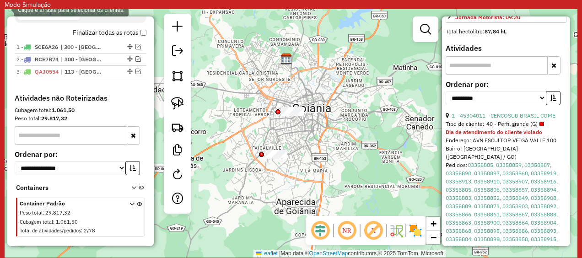
paste input "********"
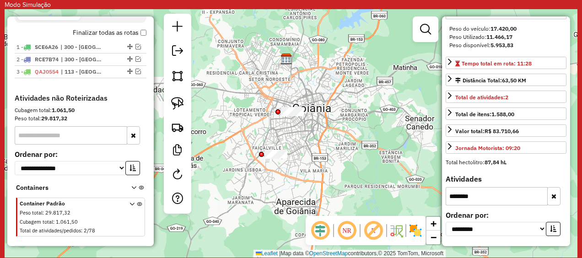
scroll to position [164, 0]
type input "********"
click at [553, 192] on button "button" at bounding box center [554, 196] width 13 height 18
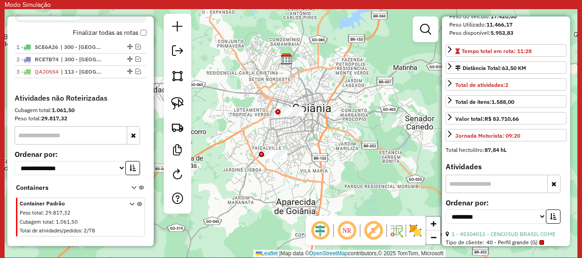
click at [283, 98] on div "Janela de atendimento Grade de atendimento Capacidade Transportadoras Veículos …" at bounding box center [291, 133] width 573 height 249
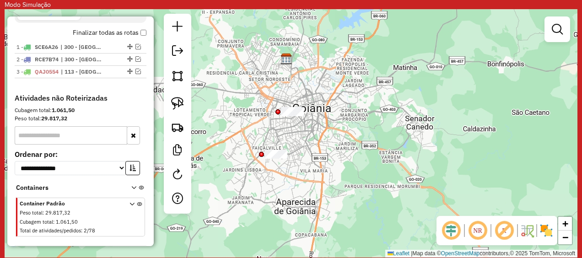
click at [66, 143] on input "text" at bounding box center [71, 135] width 113 height 18
click at [89, 142] on input "text" at bounding box center [71, 135] width 113 height 18
click at [83, 145] on input "text" at bounding box center [71, 135] width 113 height 18
paste input "********"
type input "********"
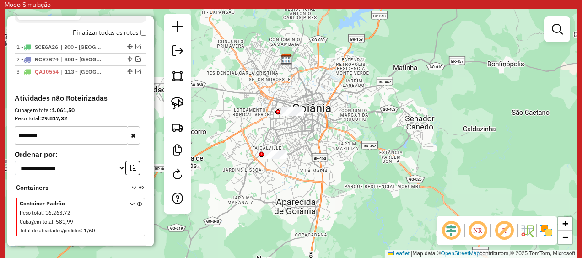
click at [131, 139] on icon "button" at bounding box center [133, 135] width 5 height 6
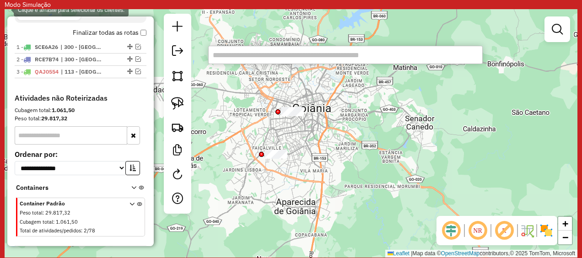
click at [278, 53] on input "text" at bounding box center [345, 55] width 275 height 18
paste input "********"
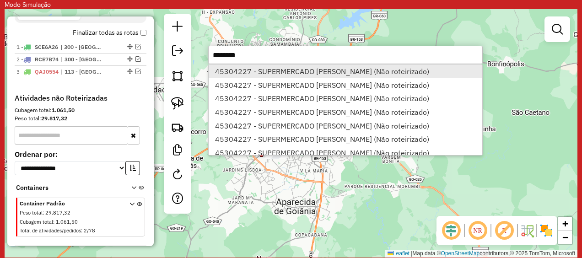
type input "********"
click at [296, 71] on li "45304227 - SUPERMERCADO MOREIRA (Não roteirizado)" at bounding box center [346, 72] width 274 height 14
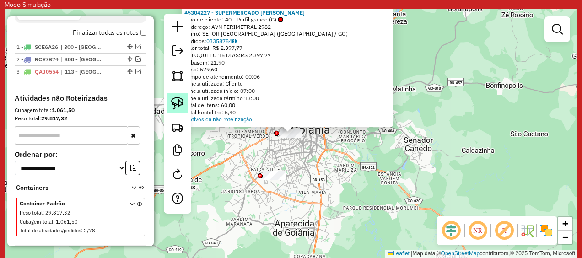
click at [175, 100] on img at bounding box center [177, 103] width 13 height 13
drag, startPoint x: 177, startPoint y: 100, endPoint x: 185, endPoint y: 109, distance: 12.3
click at [177, 100] on img at bounding box center [177, 103] width 13 height 13
drag, startPoint x: 245, startPoint y: 140, endPoint x: 314, endPoint y: 122, distance: 70.6
click at [314, 122] on div "Atividade não roteirizada 45304227 - SUPERMERCADO MOREIRA Tipo de cliente: 40 -…" at bounding box center [291, 133] width 573 height 249
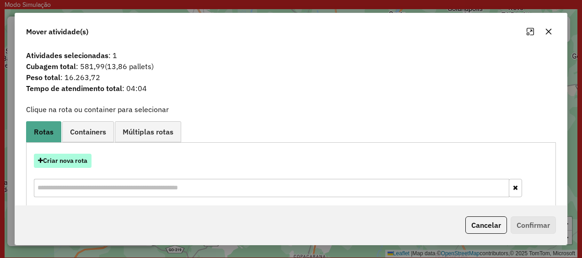
scroll to position [16, 0]
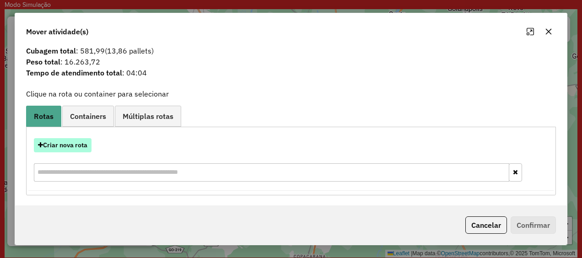
click at [67, 149] on button "Criar nova rota" at bounding box center [63, 145] width 58 height 14
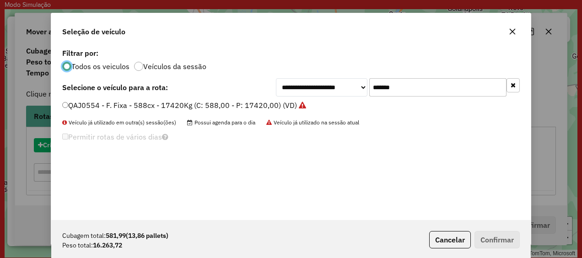
scroll to position [5, 3]
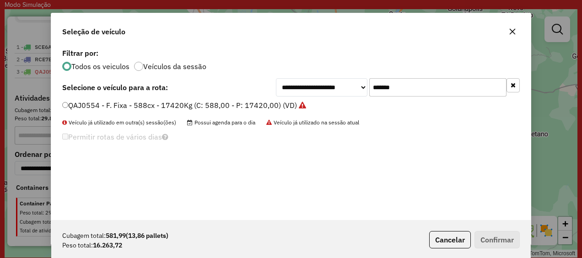
click at [392, 88] on input "*******" at bounding box center [438, 87] width 137 height 18
paste input "text"
type input "*******"
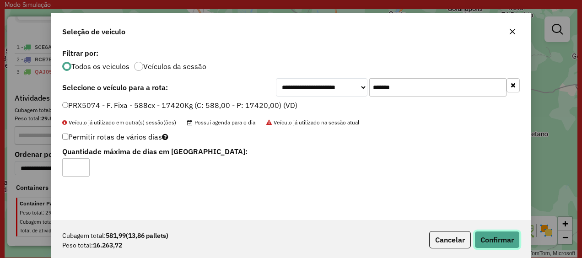
click at [494, 239] on button "Confirmar" at bounding box center [497, 239] width 45 height 17
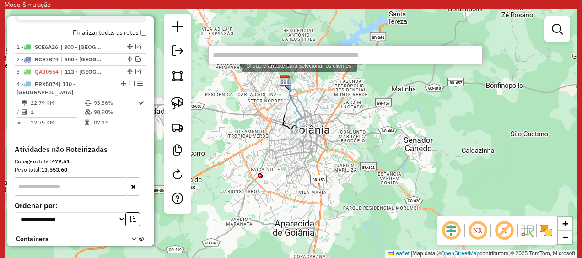
click at [242, 59] on input "text" at bounding box center [345, 55] width 275 height 18
paste input "********"
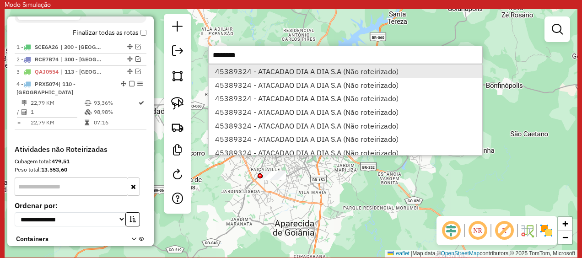
type input "********"
click at [283, 71] on li "45389324 - ATACADAO DIA A DIA S.A (Não roteirizado)" at bounding box center [346, 72] width 274 height 14
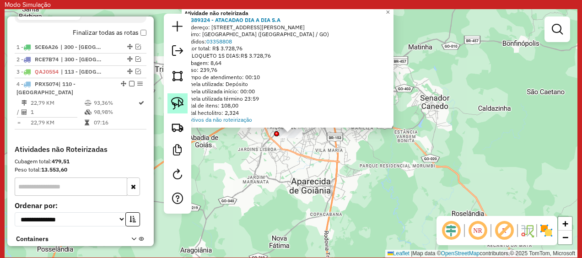
click at [180, 97] on img at bounding box center [177, 103] width 13 height 13
drag, startPoint x: 260, startPoint y: 133, endPoint x: 311, endPoint y: 128, distance: 52.0
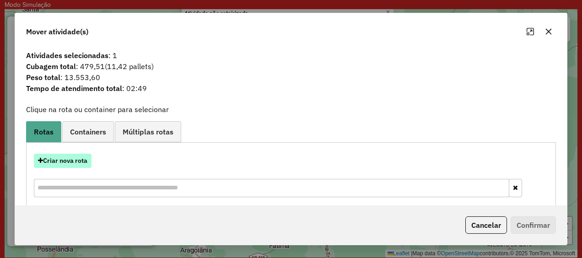
click at [77, 156] on button "Criar nova rota" at bounding box center [63, 161] width 58 height 14
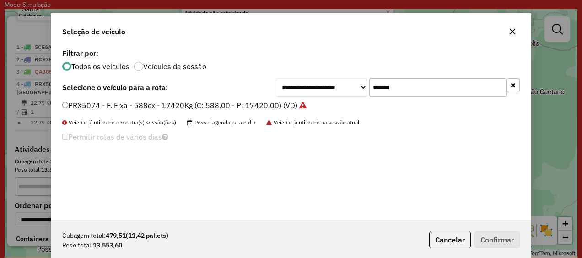
click at [395, 87] on input "*******" at bounding box center [438, 87] width 137 height 18
paste input "text"
click at [416, 92] on input "*******" at bounding box center [438, 87] width 137 height 18
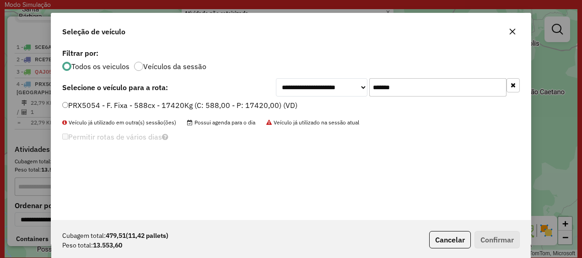
paste input "text"
type input "*******"
click at [67, 102] on label "PRX5054 - F. Fixa - 588cx - 17420Kg (C: 588,00 - P: 17420,00) (VD)" at bounding box center [179, 105] width 235 height 11
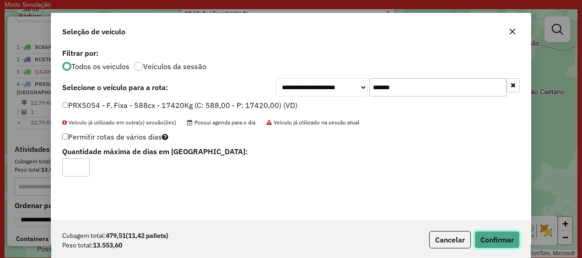
click at [499, 242] on button "Confirmar" at bounding box center [497, 239] width 45 height 17
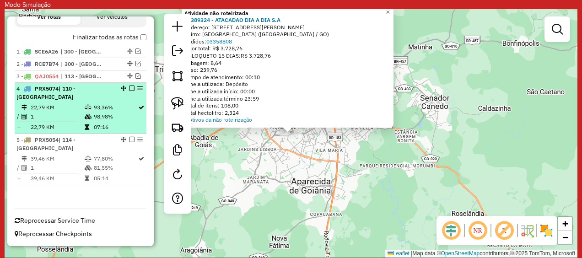
click at [129, 91] on em at bounding box center [131, 88] width 5 height 5
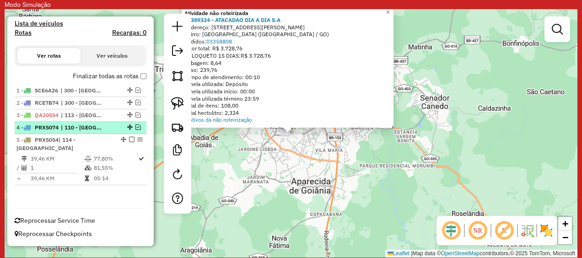
scroll to position [327, 0]
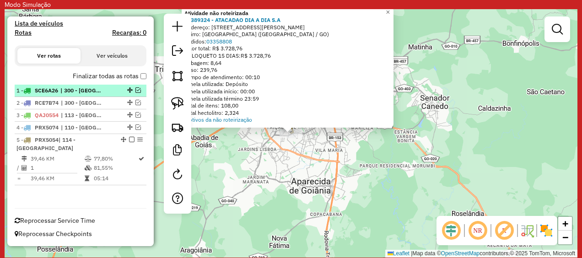
click at [136, 89] on em at bounding box center [138, 89] width 5 height 5
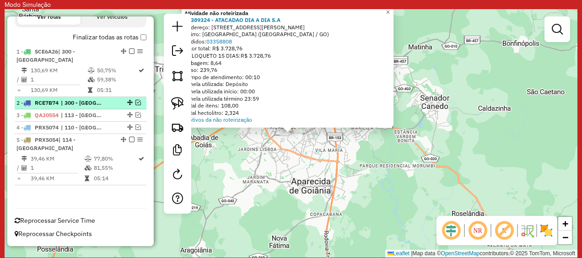
click at [136, 104] on em at bounding box center [138, 102] width 5 height 5
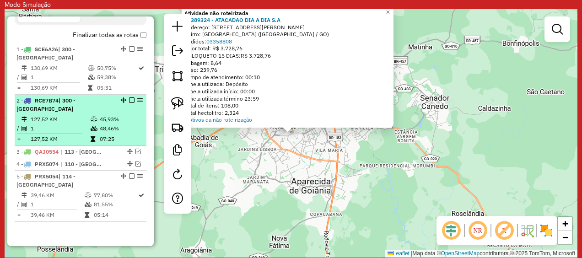
scroll to position [360, 0]
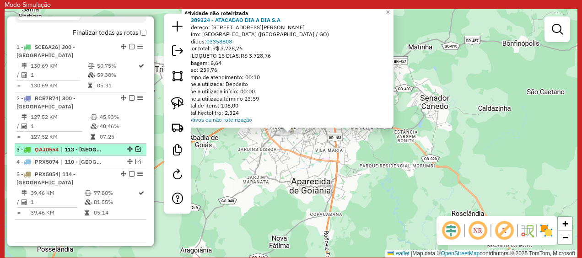
click at [137, 147] on em at bounding box center [138, 149] width 5 height 5
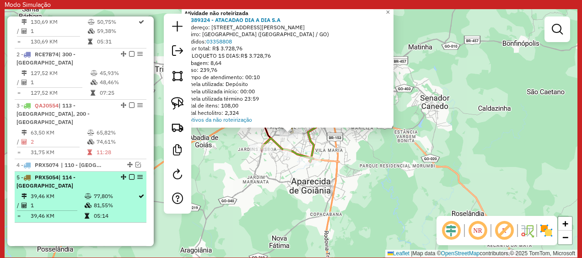
scroll to position [435, 0]
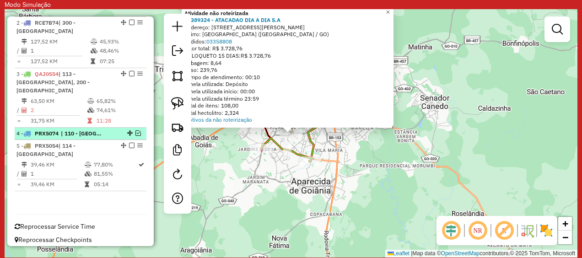
click at [136, 131] on em at bounding box center [138, 133] width 5 height 5
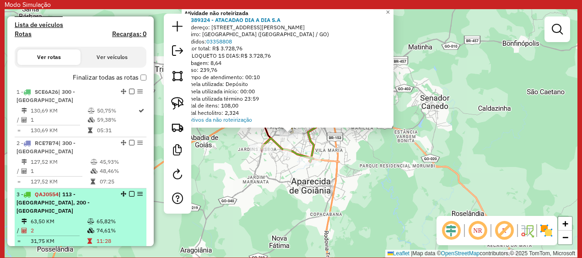
scroll to position [337, 0]
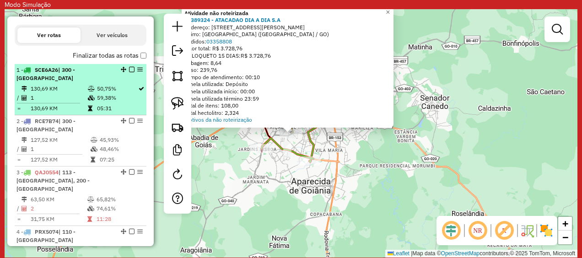
click at [97, 100] on td "59,38%" at bounding box center [117, 97] width 41 height 9
select select "**********"
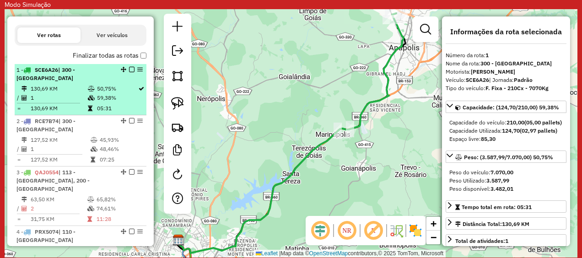
click at [139, 72] on em at bounding box center [139, 69] width 5 height 5
click at [137, 72] on em at bounding box center [139, 69] width 5 height 5
click at [89, 99] on icon at bounding box center [91, 97] width 7 height 5
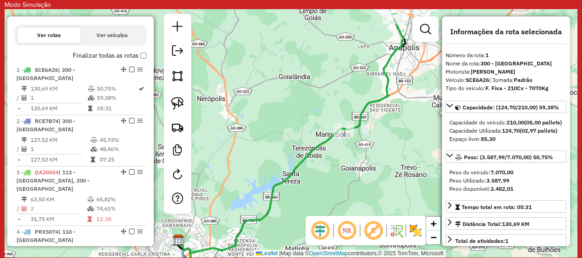
drag, startPoint x: 468, startPoint y: 54, endPoint x: 493, endPoint y: 54, distance: 25.2
click at [493, 54] on div "Número da rota: 1" at bounding box center [506, 55] width 121 height 8
drag, startPoint x: 493, startPoint y: 54, endPoint x: 467, endPoint y: 63, distance: 27.2
click at [467, 63] on div "Nome da rota: 300 - Anápolis" at bounding box center [506, 64] width 121 height 8
click at [498, 81] on span "| Jornada: Padrão" at bounding box center [512, 79] width 44 height 7
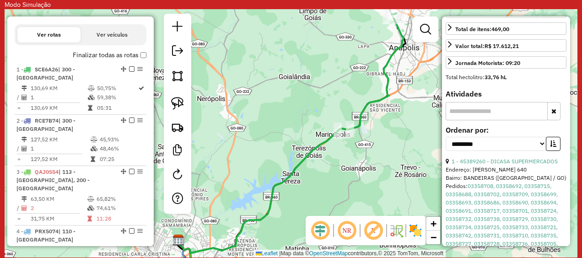
scroll to position [366, 0]
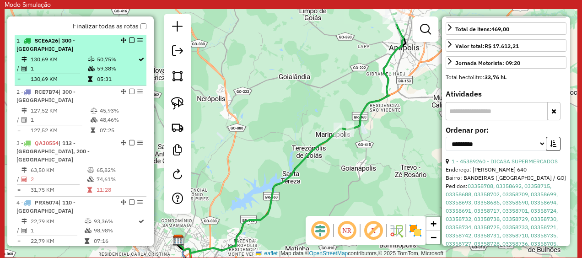
click at [129, 43] on em at bounding box center [131, 40] width 5 height 5
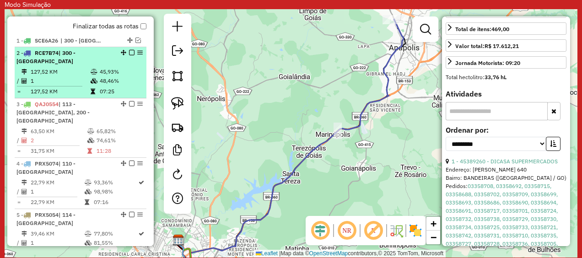
click at [129, 55] on em at bounding box center [131, 52] width 5 height 5
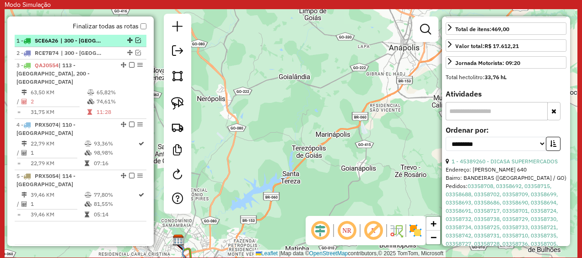
click at [136, 43] on em at bounding box center [138, 40] width 5 height 5
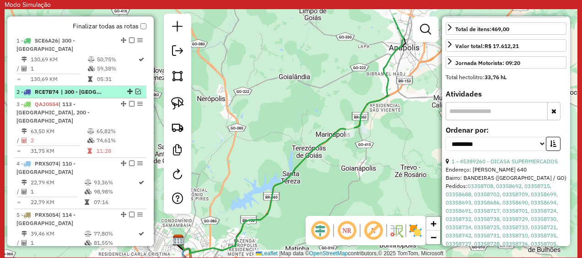
click at [137, 90] on li "2 - RCE7B74 | 300 - Anápolis" at bounding box center [81, 92] width 132 height 12
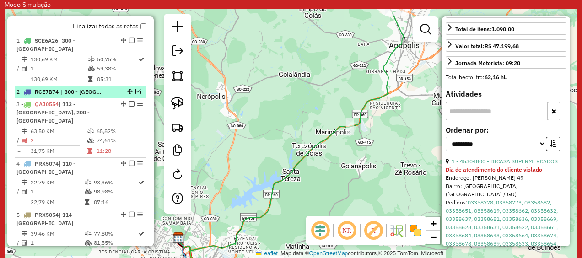
click at [136, 94] on em at bounding box center [138, 91] width 5 height 5
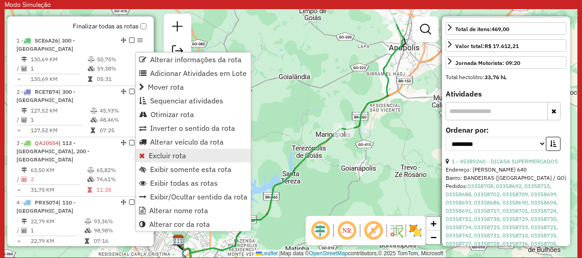
click at [171, 156] on span "Excluir rota" at bounding box center [168, 155] width 38 height 7
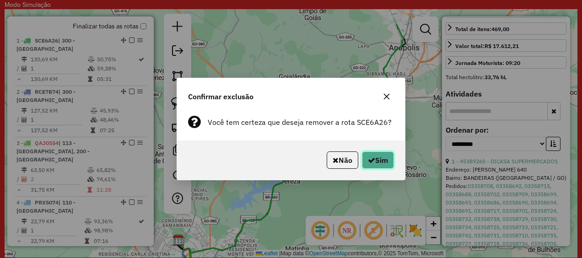
click at [387, 157] on button "Sim" at bounding box center [378, 160] width 32 height 17
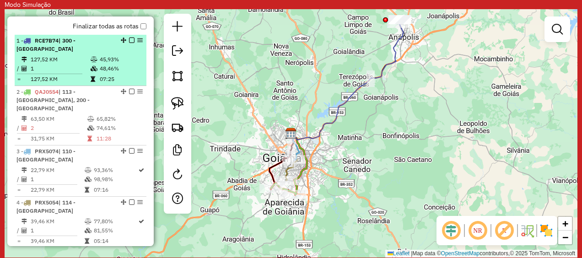
select select "**********"
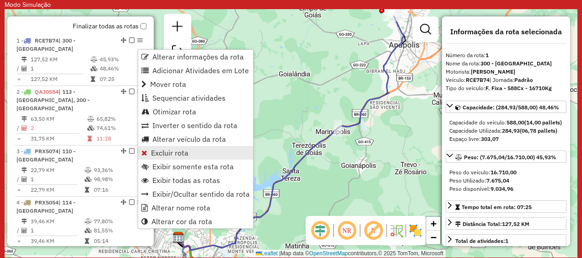
click at [173, 153] on span "Excluir rota" at bounding box center [170, 152] width 38 height 7
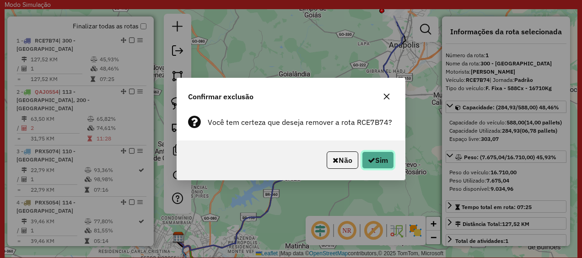
click at [375, 158] on button "Sim" at bounding box center [378, 160] width 32 height 17
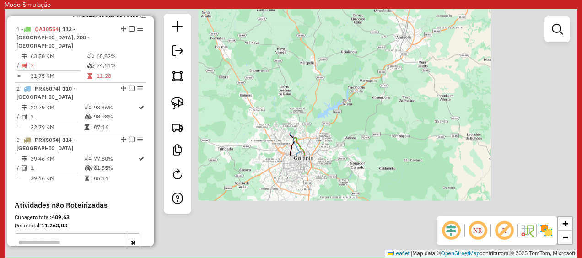
scroll to position [355, 0]
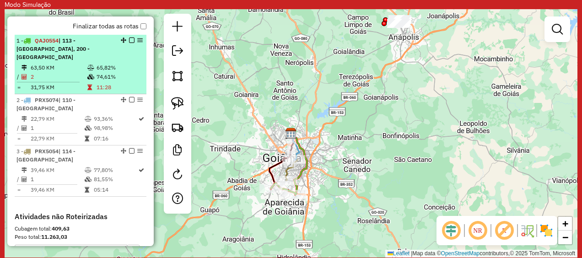
select select "**********"
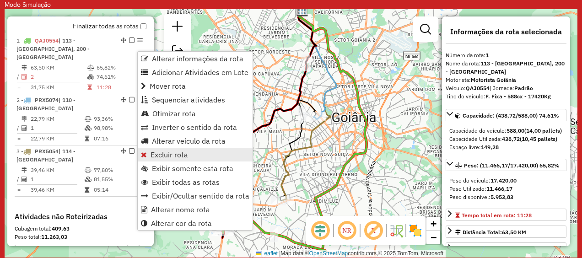
click at [175, 155] on span "Excluir rota" at bounding box center [170, 154] width 38 height 7
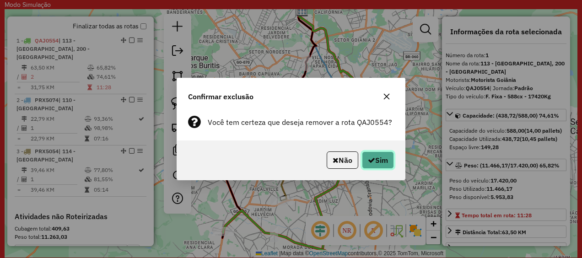
click at [380, 162] on button "Sim" at bounding box center [378, 160] width 32 height 17
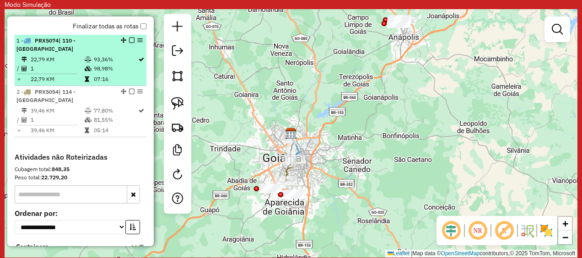
drag, startPoint x: 130, startPoint y: 52, endPoint x: 138, endPoint y: 50, distance: 8.4
select select "**********"
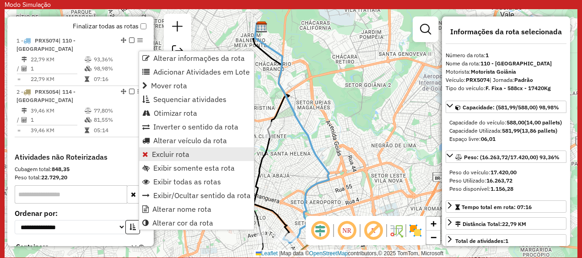
click at [179, 160] on link "Excluir rota" at bounding box center [196, 154] width 115 height 14
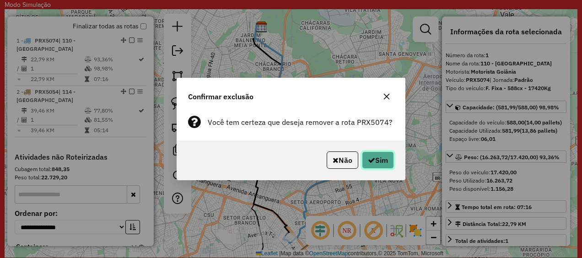
click at [384, 161] on button "Sim" at bounding box center [378, 160] width 32 height 17
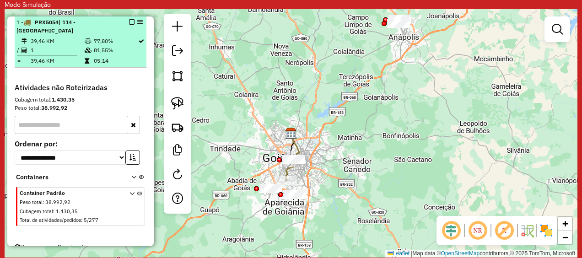
select select "**********"
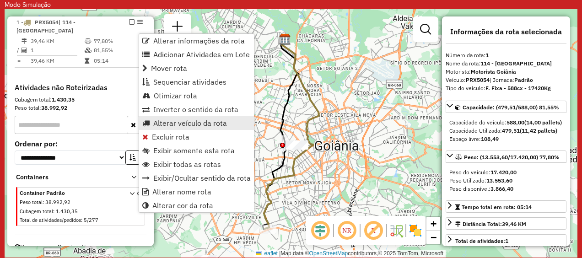
click at [169, 129] on link "Alterar veículo da rota" at bounding box center [196, 123] width 115 height 14
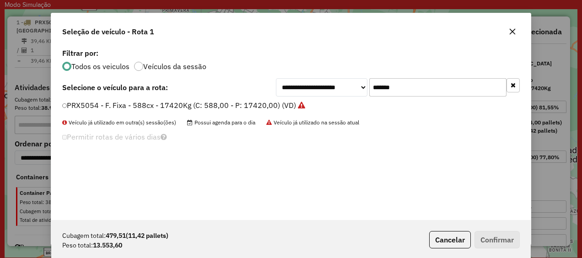
scroll to position [5, 3]
drag, startPoint x: 511, startPoint y: 36, endPoint x: 493, endPoint y: 39, distance: 18.2
click at [511, 36] on button "button" at bounding box center [513, 31] width 15 height 15
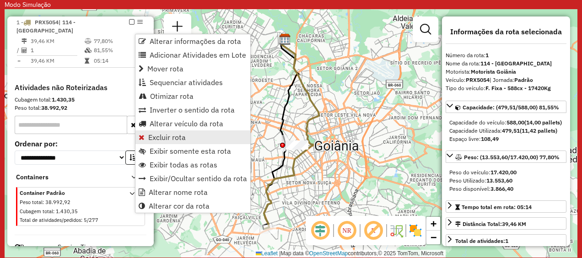
click at [169, 135] on span "Excluir rota" at bounding box center [167, 137] width 38 height 7
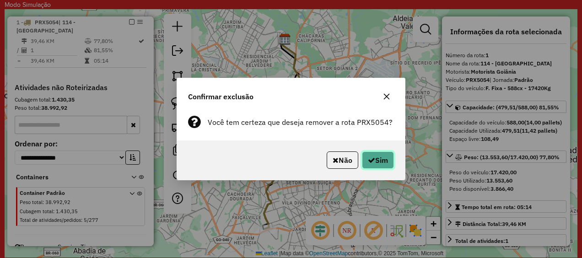
click at [383, 161] on button "Sim" at bounding box center [378, 160] width 32 height 17
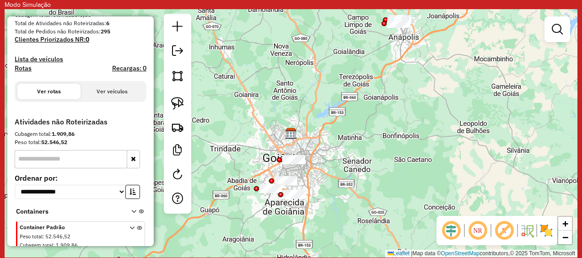
scroll to position [261, 0]
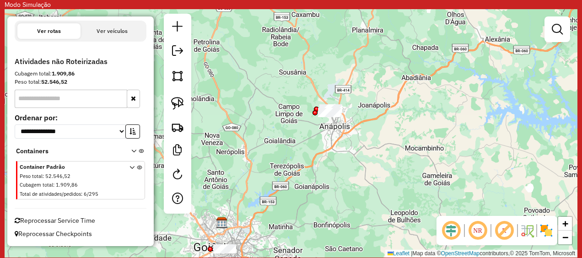
drag, startPoint x: 344, startPoint y: 73, endPoint x: 278, endPoint y: 158, distance: 107.7
click at [276, 161] on div "Janela de atendimento Grade de atendimento Capacidade Transportadoras Veículos …" at bounding box center [291, 133] width 573 height 249
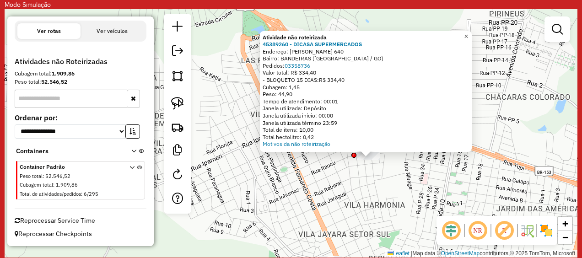
click at [468, 33] on span "×" at bounding box center [466, 37] width 4 height 8
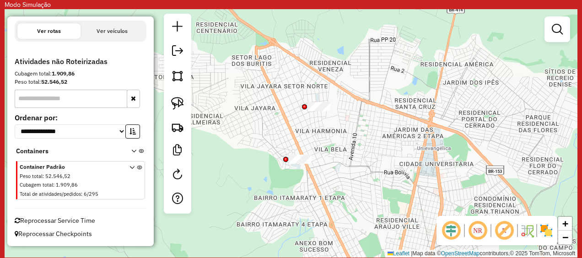
drag, startPoint x: 301, startPoint y: 145, endPoint x: 294, endPoint y: 111, distance: 34.7
click at [294, 111] on div "Janela de atendimento Grade de atendimento Capacidade Transportadoras Veículos …" at bounding box center [291, 133] width 573 height 249
click at [179, 152] on em at bounding box center [177, 150] width 11 height 11
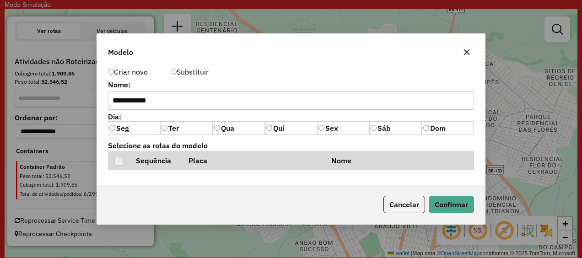
click at [473, 50] on button "button" at bounding box center [467, 52] width 15 height 15
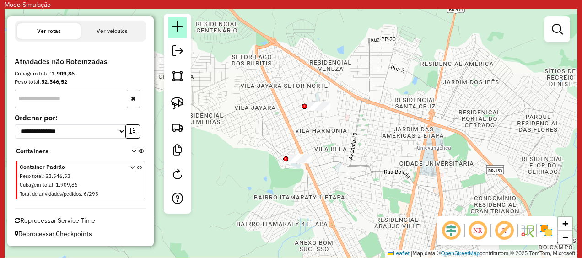
click at [181, 29] on em at bounding box center [177, 26] width 11 height 11
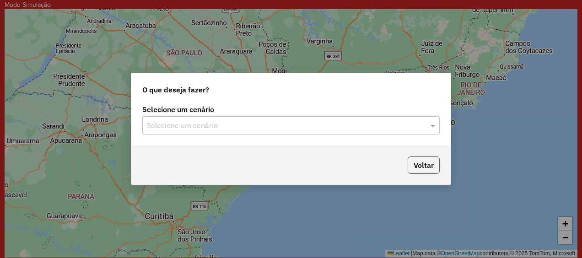
click at [422, 168] on button "Voltar" at bounding box center [424, 165] width 32 height 17
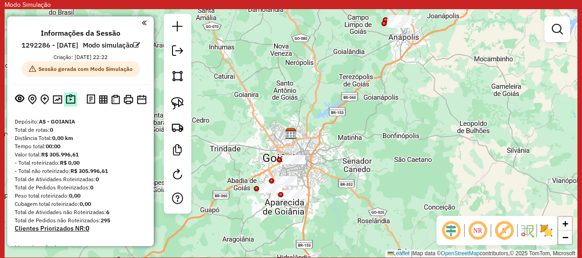
click at [70, 105] on img at bounding box center [71, 99] width 10 height 11
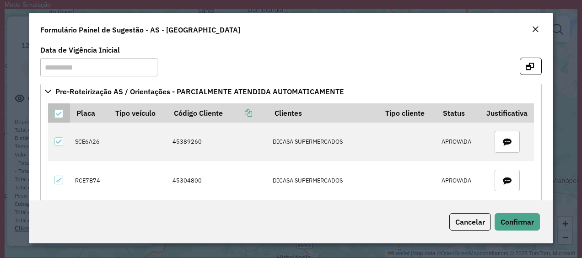
click at [60, 115] on icon at bounding box center [59, 114] width 6 height 6
click at [60, 115] on div at bounding box center [58, 113] width 9 height 9
click at [529, 66] on icon "button" at bounding box center [530, 66] width 8 height 7
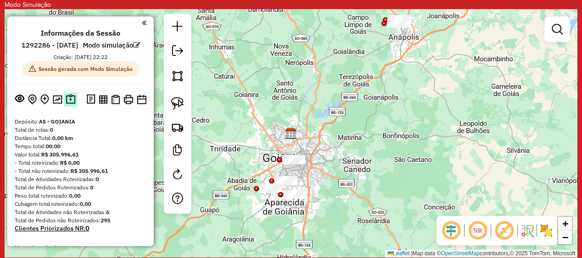
click at [71, 105] on img at bounding box center [71, 99] width 10 height 11
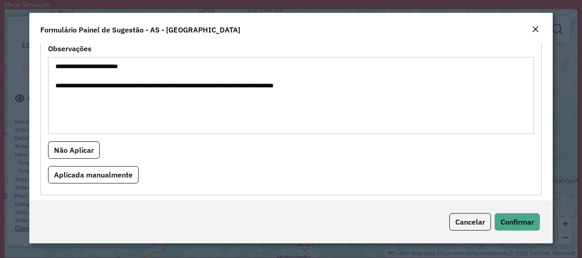
scroll to position [285, 0]
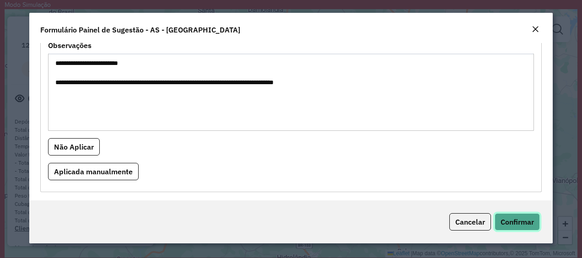
click at [521, 219] on span "Confirmar" at bounding box center [517, 222] width 33 height 9
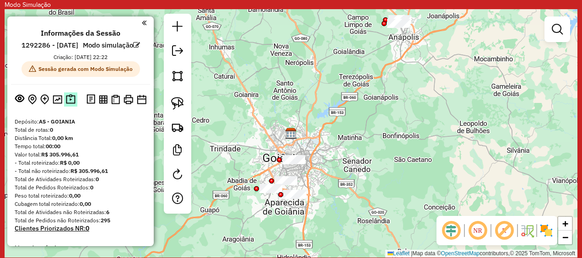
click at [67, 105] on img at bounding box center [71, 99] width 10 height 11
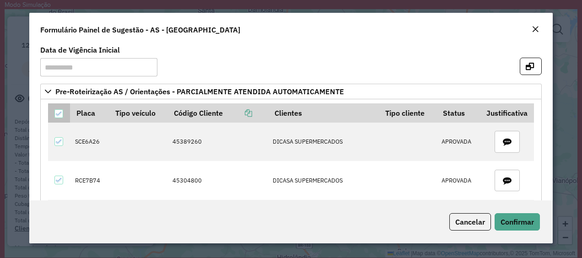
click at [59, 109] on p-tableheadercheckbox at bounding box center [58, 113] width 9 height 9
click at [57, 115] on icon at bounding box center [59, 114] width 6 height 6
click at [60, 110] on div at bounding box center [58, 113] width 9 height 9
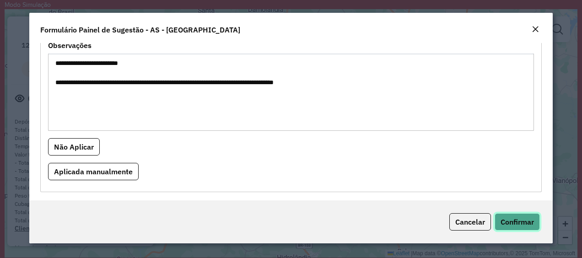
click at [533, 220] on span "Confirmar" at bounding box center [517, 222] width 33 height 9
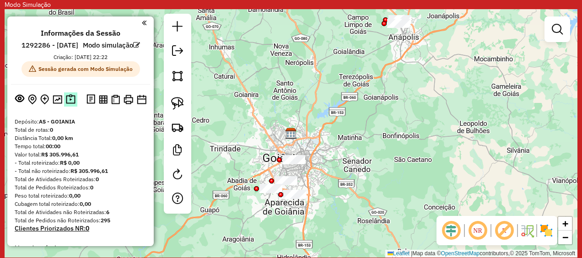
click at [71, 105] on img at bounding box center [71, 99] width 10 height 11
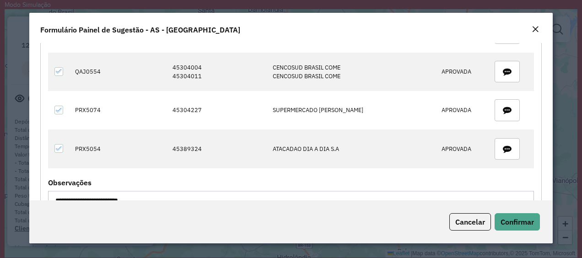
scroll to position [0, 0]
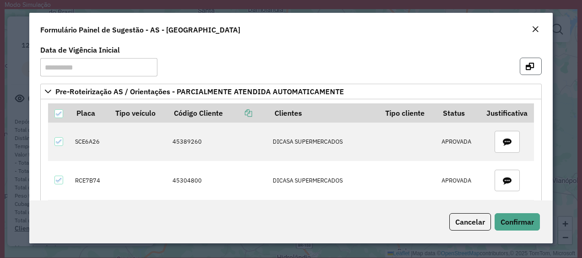
click at [527, 63] on icon "button" at bounding box center [530, 66] width 8 height 7
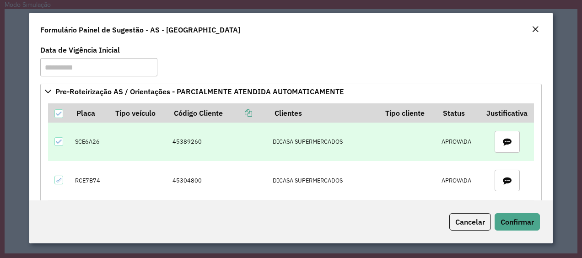
click at [188, 141] on td "45389260" at bounding box center [218, 142] width 101 height 38
copy td "45389260"
click at [90, 142] on td "SCE6A26" at bounding box center [89, 142] width 39 height 38
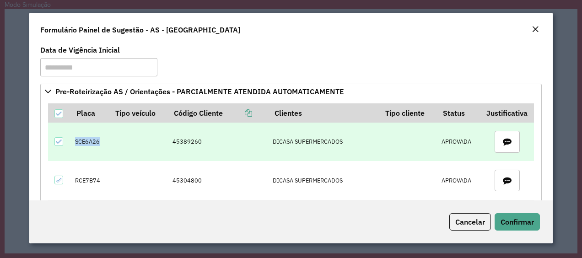
click at [90, 142] on td "SCE6A26" at bounding box center [89, 142] width 39 height 38
copy td "SCE6A26"
click at [81, 137] on td "SCE6A26" at bounding box center [89, 142] width 39 height 38
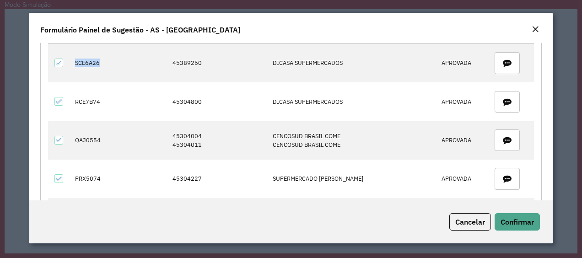
scroll to position [92, 0]
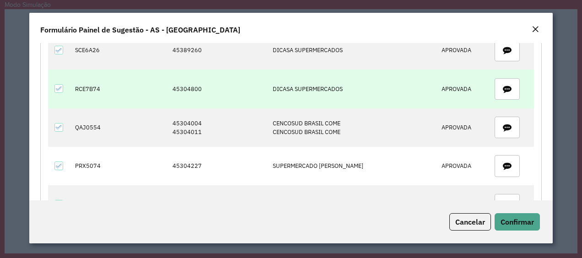
click at [191, 89] on td "45304800" at bounding box center [218, 89] width 101 height 38
copy td "45304800"
click at [87, 90] on td "RCE7B74" at bounding box center [89, 89] width 39 height 38
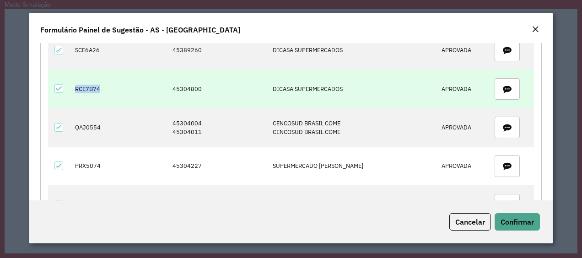
copy td "RCE7B74"
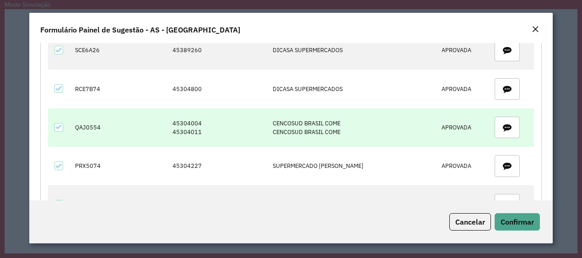
click at [185, 122] on td "45304004 45304011" at bounding box center [218, 128] width 101 height 38
copy td "45304004"
click at [185, 133] on td "45304004 45304011" at bounding box center [218, 128] width 101 height 38
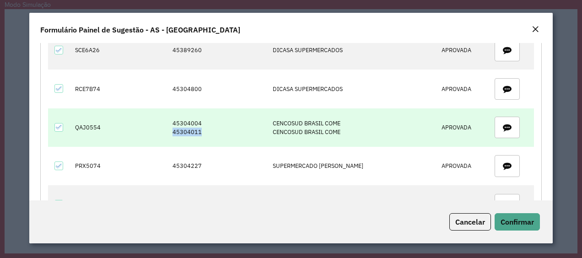
copy td "45304011"
click at [88, 122] on td "QAJ0554" at bounding box center [89, 128] width 39 height 38
copy td "QAJ0554"
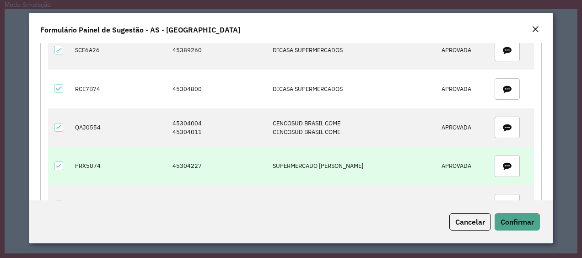
click at [191, 163] on td "45304227" at bounding box center [218, 166] width 101 height 38
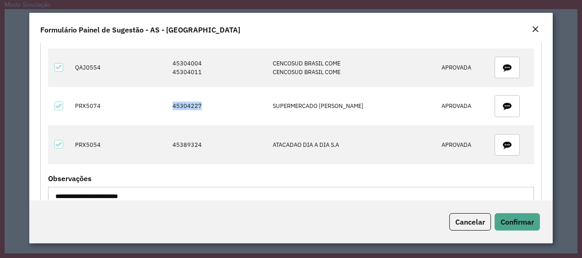
scroll to position [137, 0]
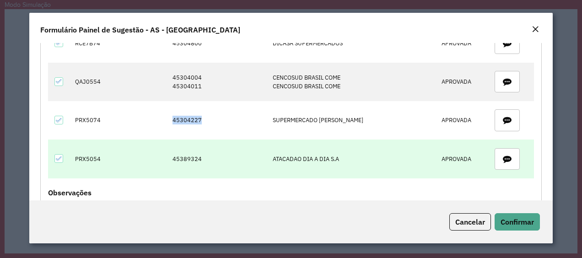
copy td "45304227"
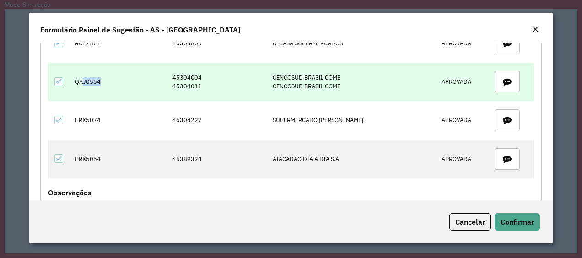
drag, startPoint x: 82, startPoint y: 79, endPoint x: 106, endPoint y: 79, distance: 24.7
click at [106, 79] on td "QAJ0554" at bounding box center [89, 82] width 39 height 38
drag, startPoint x: 106, startPoint y: 79, endPoint x: 83, endPoint y: 93, distance: 26.7
click at [83, 93] on td "QAJ0554" at bounding box center [89, 82] width 39 height 38
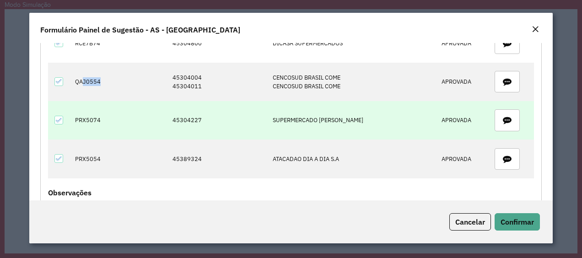
scroll to position [92, 0]
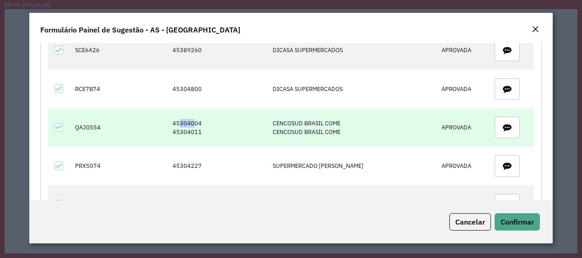
drag, startPoint x: 182, startPoint y: 122, endPoint x: 198, endPoint y: 121, distance: 16.1
click at [198, 121] on td "45304004 45304011" at bounding box center [218, 128] width 101 height 38
drag, startPoint x: 198, startPoint y: 121, endPoint x: 192, endPoint y: 133, distance: 12.9
click at [192, 133] on td "45304004 45304011" at bounding box center [218, 128] width 101 height 38
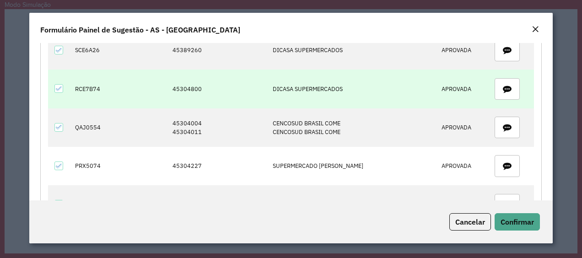
click at [87, 91] on td "RCE7B74" at bounding box center [89, 89] width 39 height 38
drag, startPoint x: 181, startPoint y: 87, endPoint x: 206, endPoint y: 90, distance: 24.5
click at [206, 90] on td "45304800" at bounding box center [218, 89] width 101 height 38
click at [89, 89] on td "RCE7B74" at bounding box center [89, 89] width 39 height 38
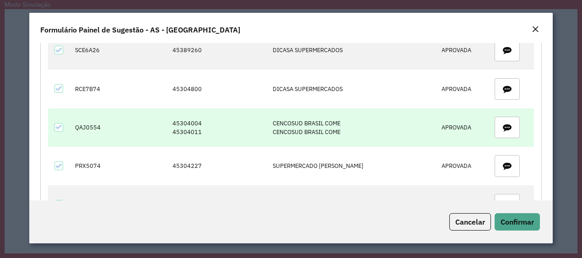
click at [93, 125] on td "QAJ0554" at bounding box center [89, 128] width 39 height 38
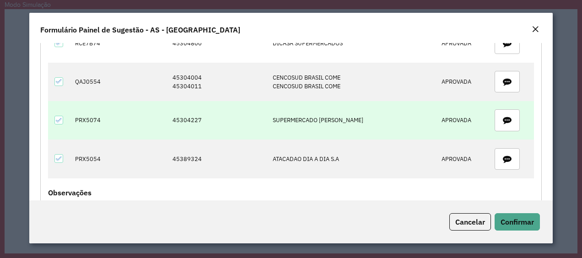
click at [191, 117] on td "45304227" at bounding box center [218, 120] width 101 height 38
click at [191, 124] on td "45304227" at bounding box center [218, 120] width 101 height 38
click at [191, 116] on td "45304227" at bounding box center [218, 120] width 101 height 38
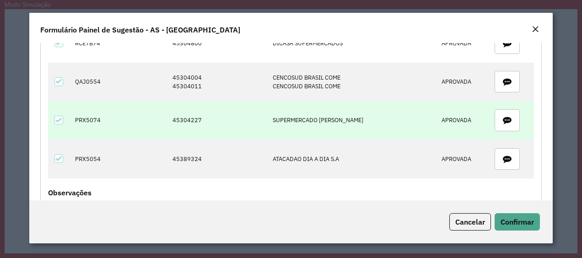
click at [86, 117] on td "PRX5074" at bounding box center [89, 120] width 39 height 38
click at [84, 119] on td "PRX5074" at bounding box center [89, 120] width 39 height 38
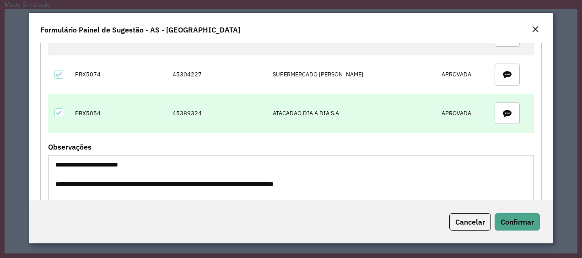
click at [186, 109] on td "45389324" at bounding box center [218, 113] width 101 height 38
click at [82, 107] on td "PRX5054" at bounding box center [89, 113] width 39 height 38
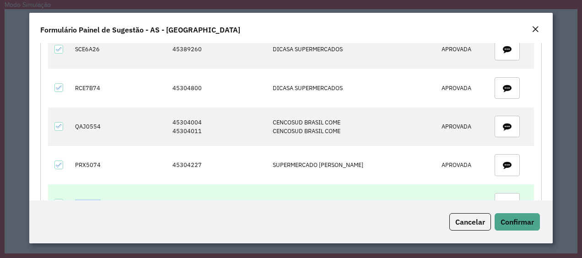
scroll to position [92, 0]
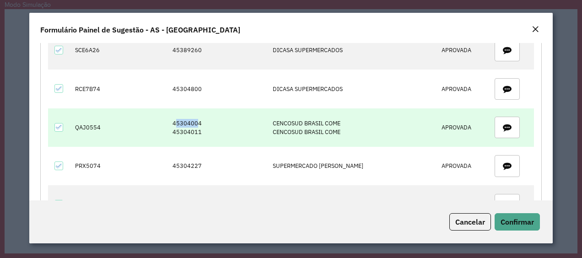
drag, startPoint x: 180, startPoint y: 121, endPoint x: 201, endPoint y: 125, distance: 22.4
click at [201, 125] on td "45304004 45304011" at bounding box center [218, 128] width 101 height 38
drag, startPoint x: 201, startPoint y: 125, endPoint x: 187, endPoint y: 131, distance: 15.4
click at [187, 131] on td "45304004 45304011" at bounding box center [218, 128] width 101 height 38
click at [187, 129] on td "45304004 45304011" at bounding box center [218, 128] width 101 height 38
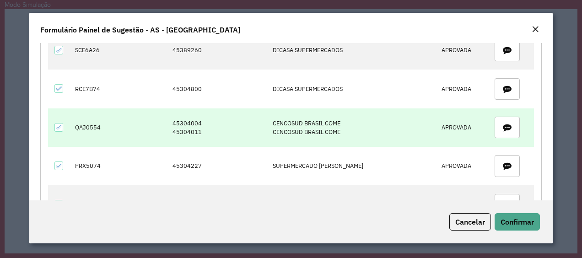
drag, startPoint x: 187, startPoint y: 129, endPoint x: 200, endPoint y: 129, distance: 12.4
click at [200, 129] on td "45304004 45304011" at bounding box center [218, 128] width 101 height 38
click at [91, 123] on td "QAJ0554" at bounding box center [89, 128] width 39 height 38
drag, startPoint x: 91, startPoint y: 123, endPoint x: 100, endPoint y: 133, distance: 14.0
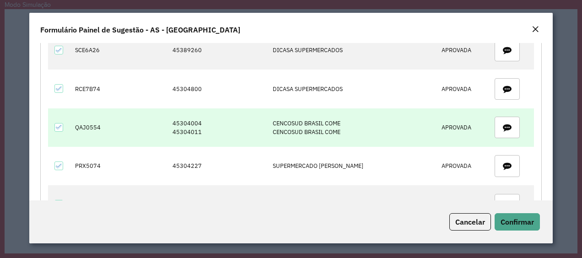
click at [100, 133] on td "QAJ0554" at bounding box center [89, 128] width 39 height 38
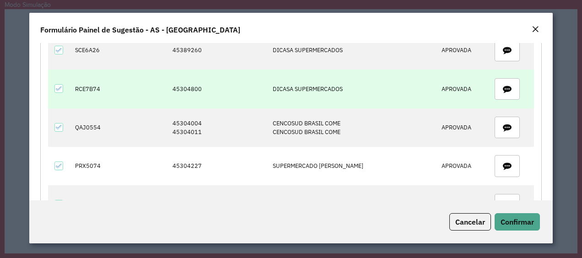
click at [89, 88] on td "RCE7B74" at bounding box center [89, 89] width 39 height 38
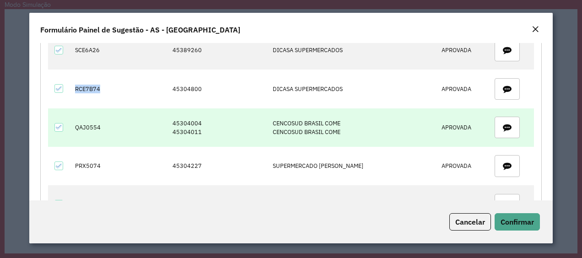
scroll to position [0, 0]
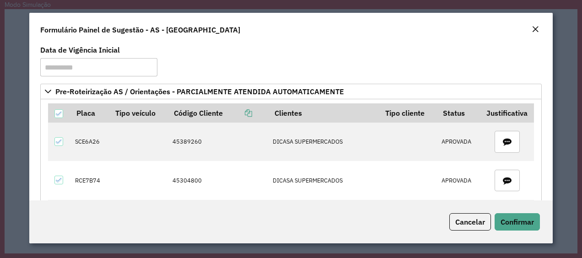
click at [323, 61] on formly-group "**********" at bounding box center [291, 65] width 513 height 37
click at [534, 27] on em "Close" at bounding box center [535, 29] width 7 height 7
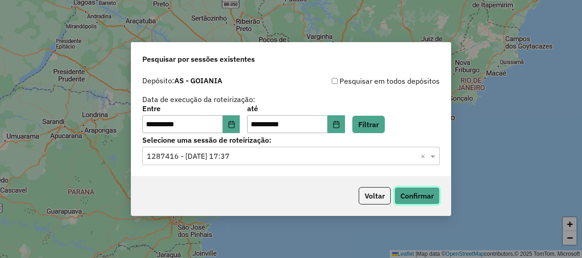
click at [428, 192] on button "Confirmar" at bounding box center [417, 195] width 45 height 17
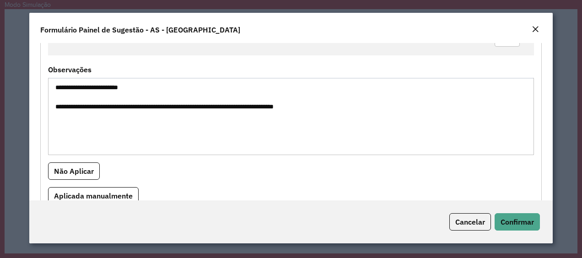
scroll to position [275, 0]
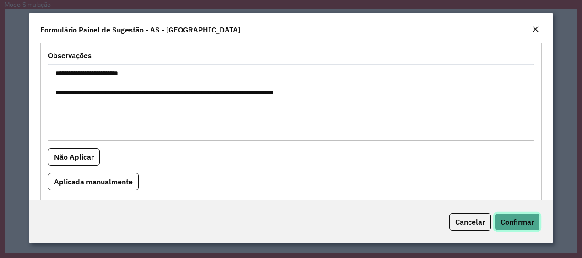
click at [514, 223] on span "Confirmar" at bounding box center [517, 222] width 33 height 9
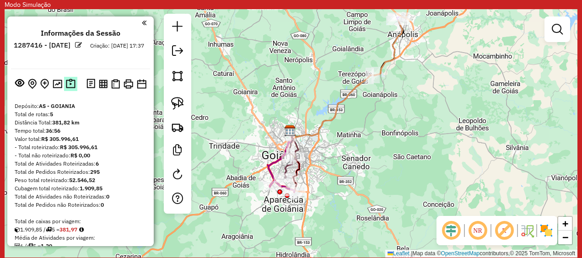
click at [69, 83] on img at bounding box center [71, 84] width 10 height 11
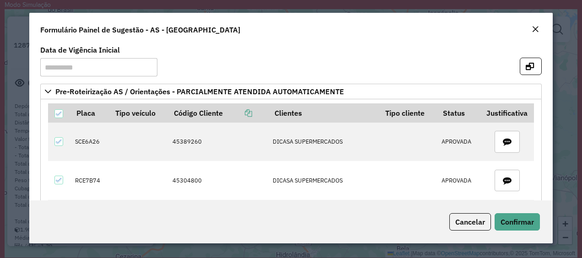
click at [232, 222] on div "Cancelar Confirmar" at bounding box center [291, 222] width 524 height 43
click at [178, 218] on div "Cancelar Confirmar" at bounding box center [291, 222] width 524 height 43
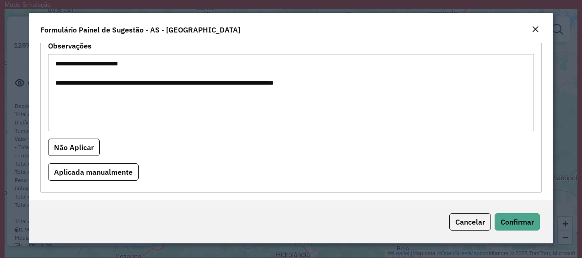
scroll to position [285, 0]
click at [526, 219] on span "Confirmar" at bounding box center [517, 222] width 33 height 9
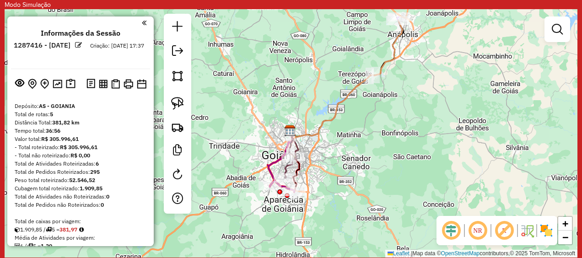
click at [74, 85] on button at bounding box center [70, 84] width 13 height 14
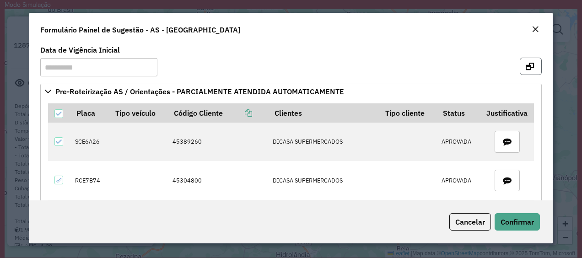
click at [526, 67] on icon "button" at bounding box center [530, 66] width 8 height 7
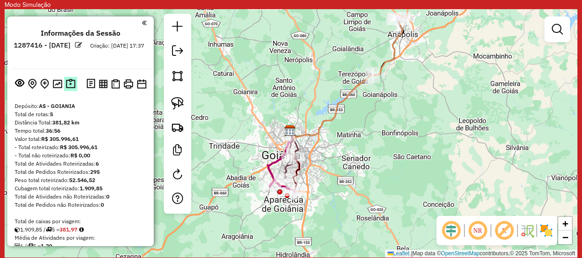
click at [66, 85] on img at bounding box center [71, 84] width 10 height 11
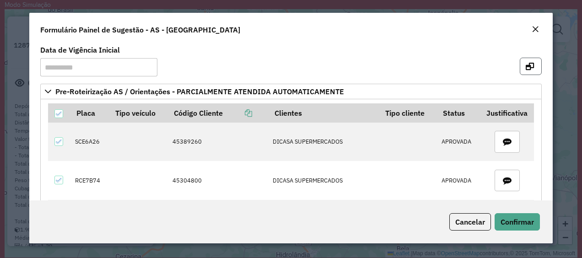
click at [536, 66] on button "button" at bounding box center [531, 66] width 22 height 17
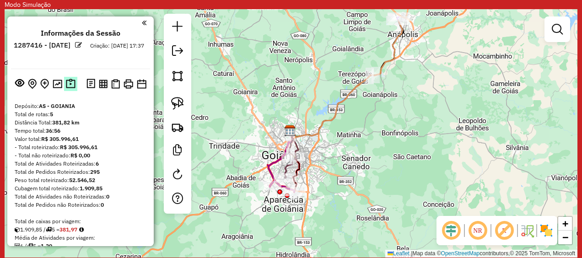
click at [73, 80] on img at bounding box center [71, 84] width 10 height 11
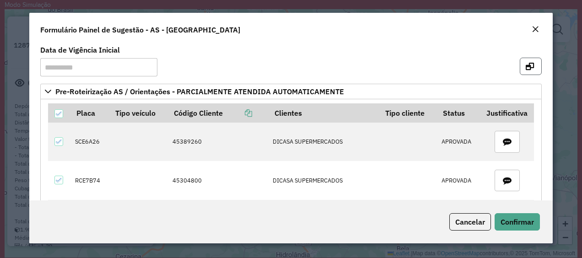
click at [526, 67] on icon "button" at bounding box center [530, 66] width 8 height 7
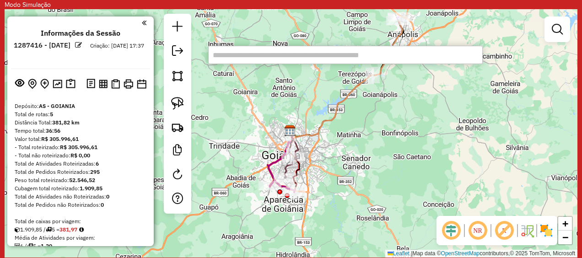
click at [288, 53] on input "text" at bounding box center [345, 55] width 275 height 18
click at [285, 57] on input "text" at bounding box center [345, 55] width 275 height 18
paste input "********"
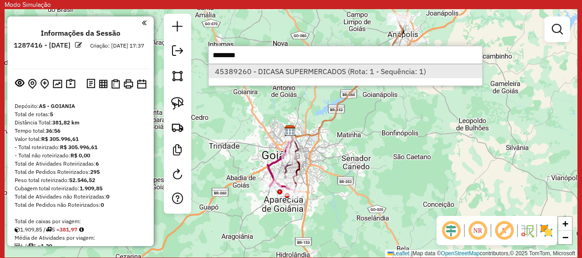
type input "********"
click at [293, 67] on li "45389260 - DICASA SUPERMERCADOS (Rota: 1 - Sequência: 1)" at bounding box center [346, 72] width 274 height 14
select select "**********"
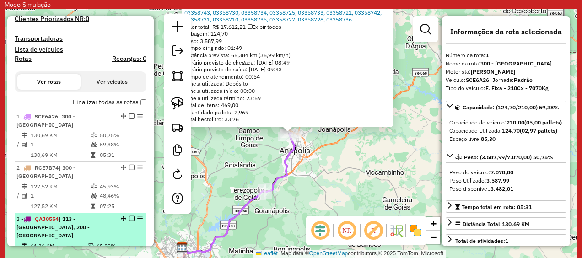
scroll to position [277, 0]
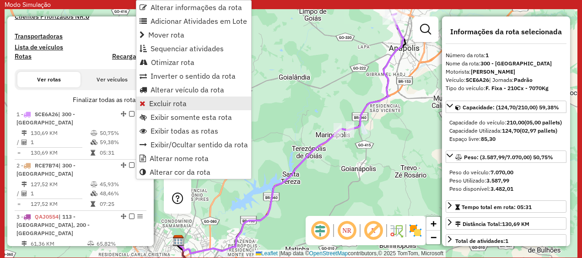
click at [153, 104] on span "Excluir rota" at bounding box center [168, 103] width 38 height 7
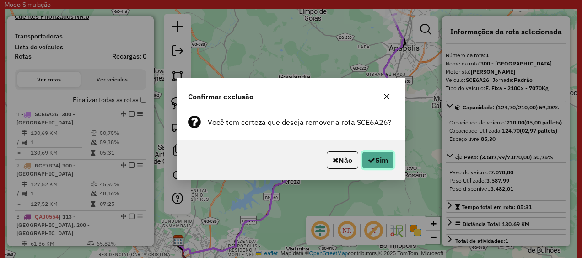
click at [380, 163] on button "Sim" at bounding box center [378, 160] width 32 height 17
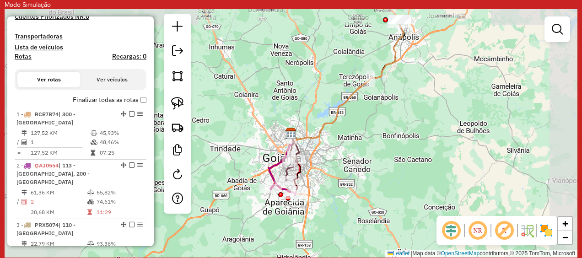
select select "**********"
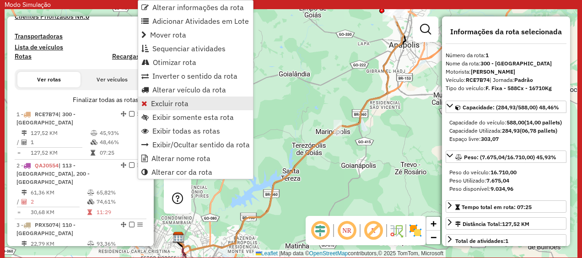
click at [166, 105] on span "Excluir rota" at bounding box center [170, 103] width 38 height 7
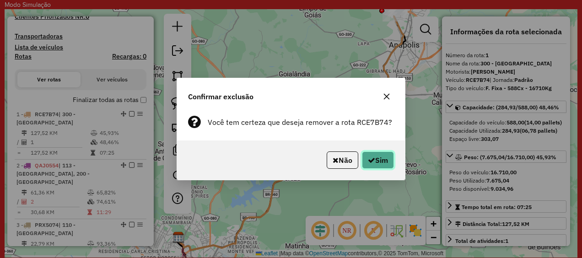
click at [375, 168] on button "Sim" at bounding box center [378, 160] width 32 height 17
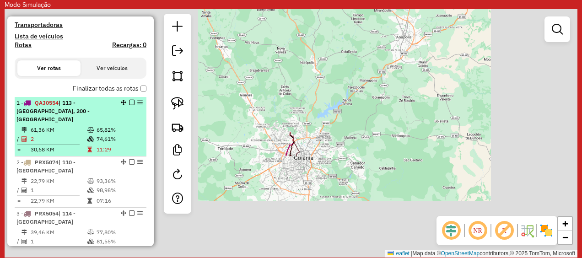
scroll to position [266, 0]
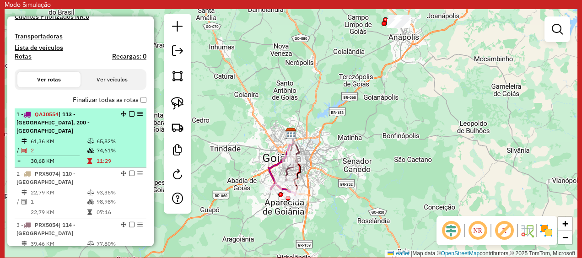
select select "**********"
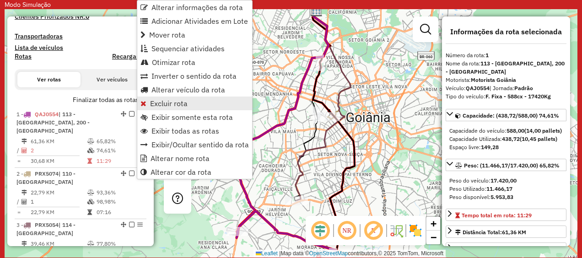
click at [164, 103] on span "Excluir rota" at bounding box center [169, 103] width 38 height 7
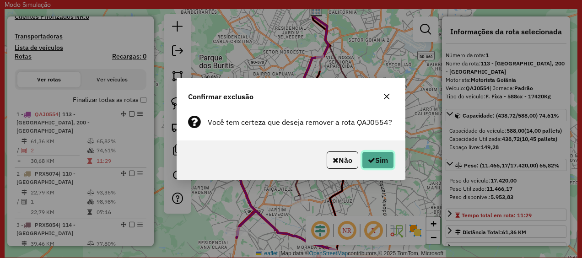
click at [382, 158] on button "Sim" at bounding box center [378, 160] width 32 height 17
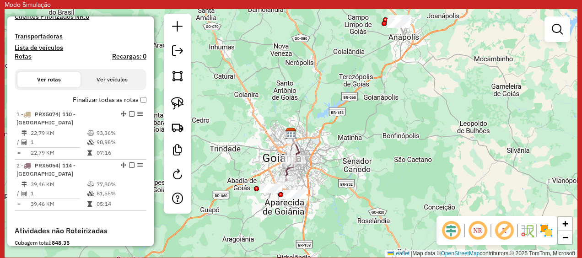
select select "**********"
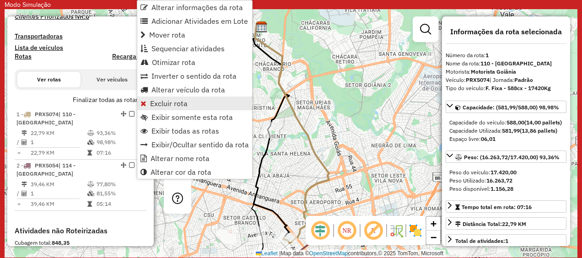
click at [160, 105] on span "Excluir rota" at bounding box center [169, 103] width 38 height 7
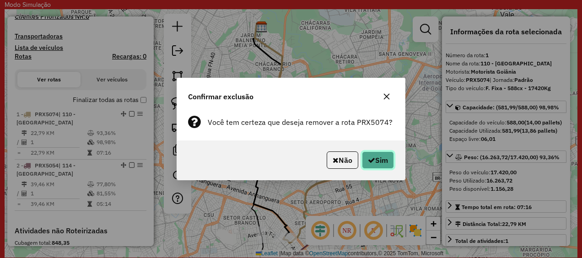
click at [385, 164] on button "Sim" at bounding box center [378, 160] width 32 height 17
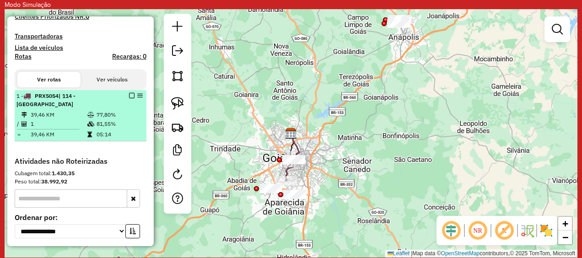
select select "**********"
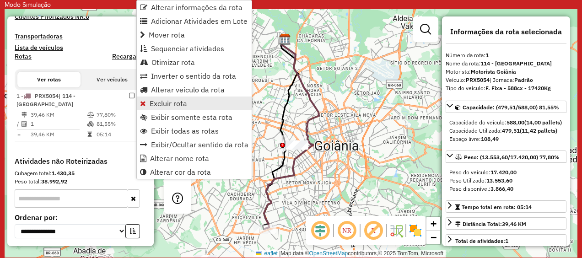
click at [156, 103] on span "Excluir rota" at bounding box center [169, 103] width 38 height 7
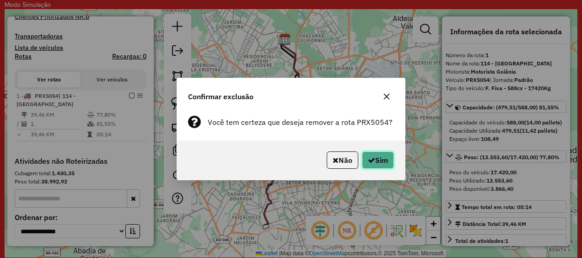
click at [382, 164] on button "Sim" at bounding box center [378, 160] width 32 height 17
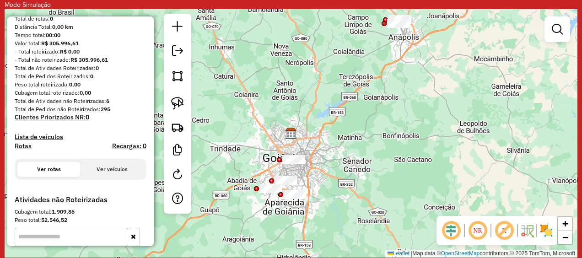
scroll to position [0, 0]
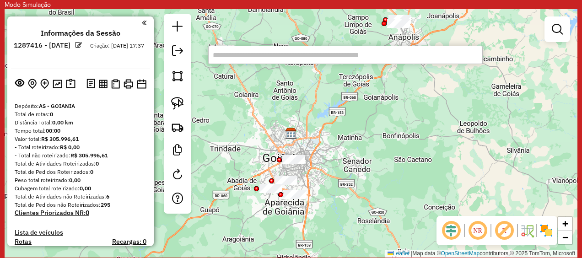
click at [270, 60] on input "text" at bounding box center [345, 55] width 275 height 18
paste input "********"
click at [270, 60] on input "********" at bounding box center [345, 55] width 275 height 18
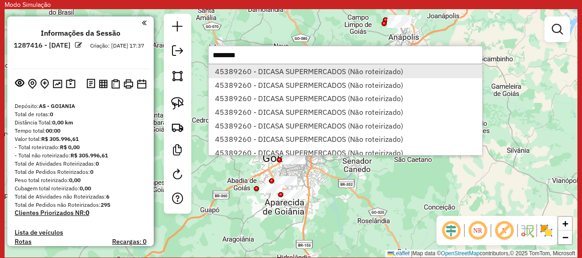
type input "********"
click at [279, 74] on li "45389260 - DICASA SUPERMERCADOS (Não roteirizado)" at bounding box center [346, 72] width 274 height 14
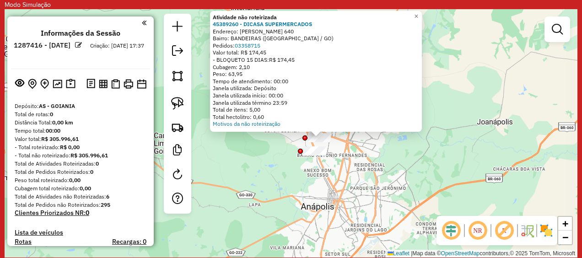
drag, startPoint x: 370, startPoint y: 117, endPoint x: 265, endPoint y: 169, distance: 117.1
click at [265, 169] on div "Atividade não roteirizada 45389260 - DICASA SUPERMERCADOS Endereço: MARCIO PEDR…" at bounding box center [291, 133] width 573 height 249
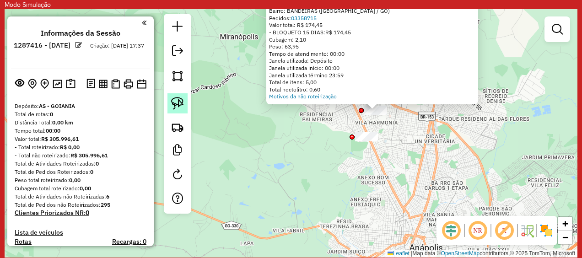
click at [178, 102] on img at bounding box center [177, 103] width 13 height 13
drag, startPoint x: 352, startPoint y: 104, endPoint x: 387, endPoint y: 96, distance: 36.1
click at [387, 96] on div "Atividade não roteirizada 45389260 - DICASA SUPERMERCADOS Endereço: MARCIO PEDR…" at bounding box center [373, 44] width 212 height 121
drag, startPoint x: 348, startPoint y: 117, endPoint x: 393, endPoint y: 94, distance: 50.4
click at [393, 94] on div "Atividade não roteirizada 45389260 - DICASA SUPERMERCADOS Endereço: MARCIO PEDR…" at bounding box center [291, 133] width 573 height 249
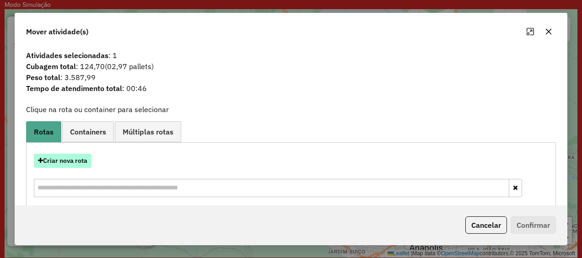
click at [60, 160] on button "Criar nova rota" at bounding box center [63, 161] width 58 height 14
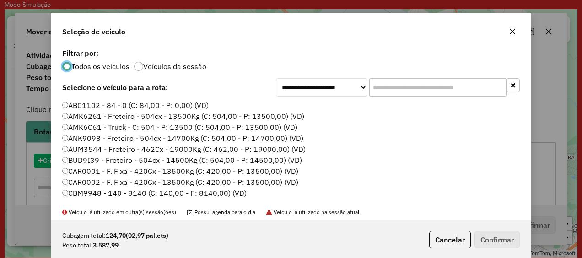
scroll to position [5, 3]
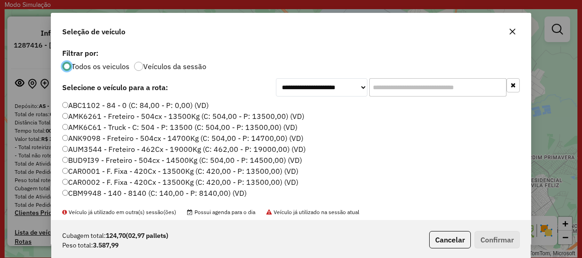
click at [428, 92] on input "text" at bounding box center [438, 87] width 137 height 18
paste input "*******"
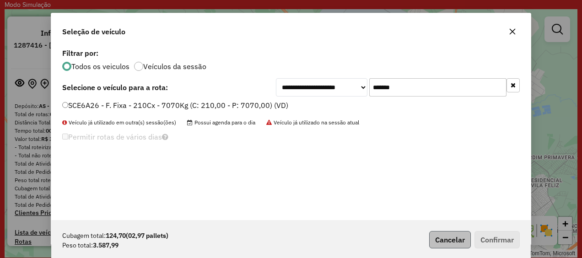
type input "*******"
drag, startPoint x: 453, startPoint y: 241, endPoint x: 441, endPoint y: 235, distance: 12.9
click at [452, 241] on button "Cancelar" at bounding box center [451, 239] width 42 height 17
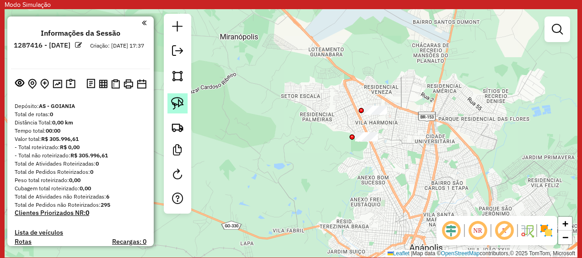
click at [180, 103] on img at bounding box center [177, 103] width 13 height 13
drag, startPoint x: 361, startPoint y: 101, endPoint x: 318, endPoint y: 102, distance: 43.0
click at [318, 109] on div at bounding box center [318, 111] width 5 height 5
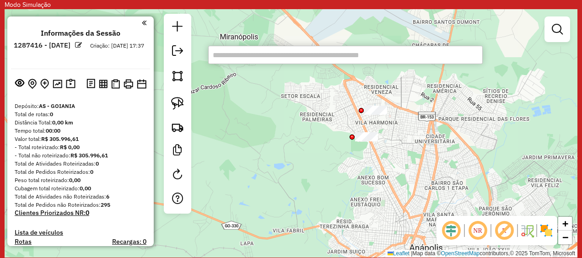
click at [190, 72] on div at bounding box center [177, 114] width 27 height 200
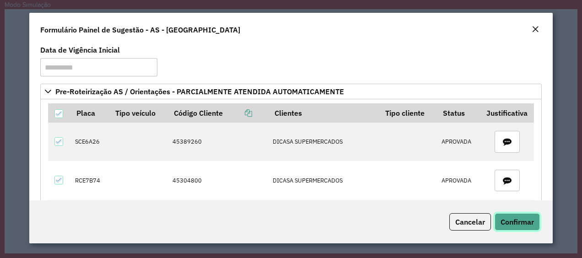
click at [528, 219] on span "Confirmar" at bounding box center [517, 222] width 33 height 9
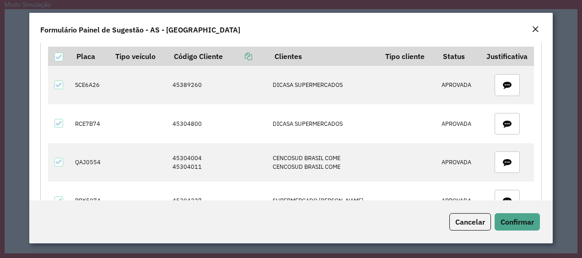
scroll to position [56, 0]
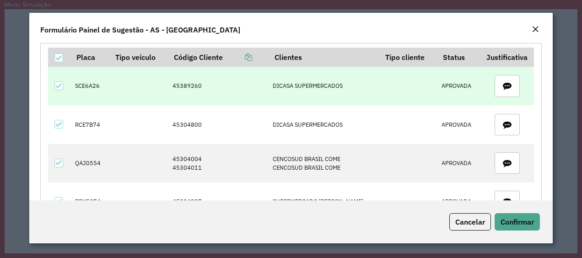
click at [192, 87] on td "45389260" at bounding box center [218, 86] width 101 height 38
copy td "45389260"
click at [90, 82] on td "SCE6A26" at bounding box center [89, 86] width 39 height 38
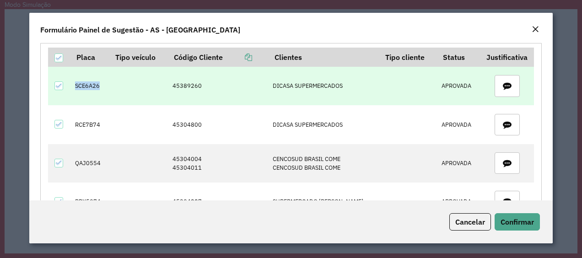
copy td "SCE6A26"
